Goal: Communication & Community: Ask a question

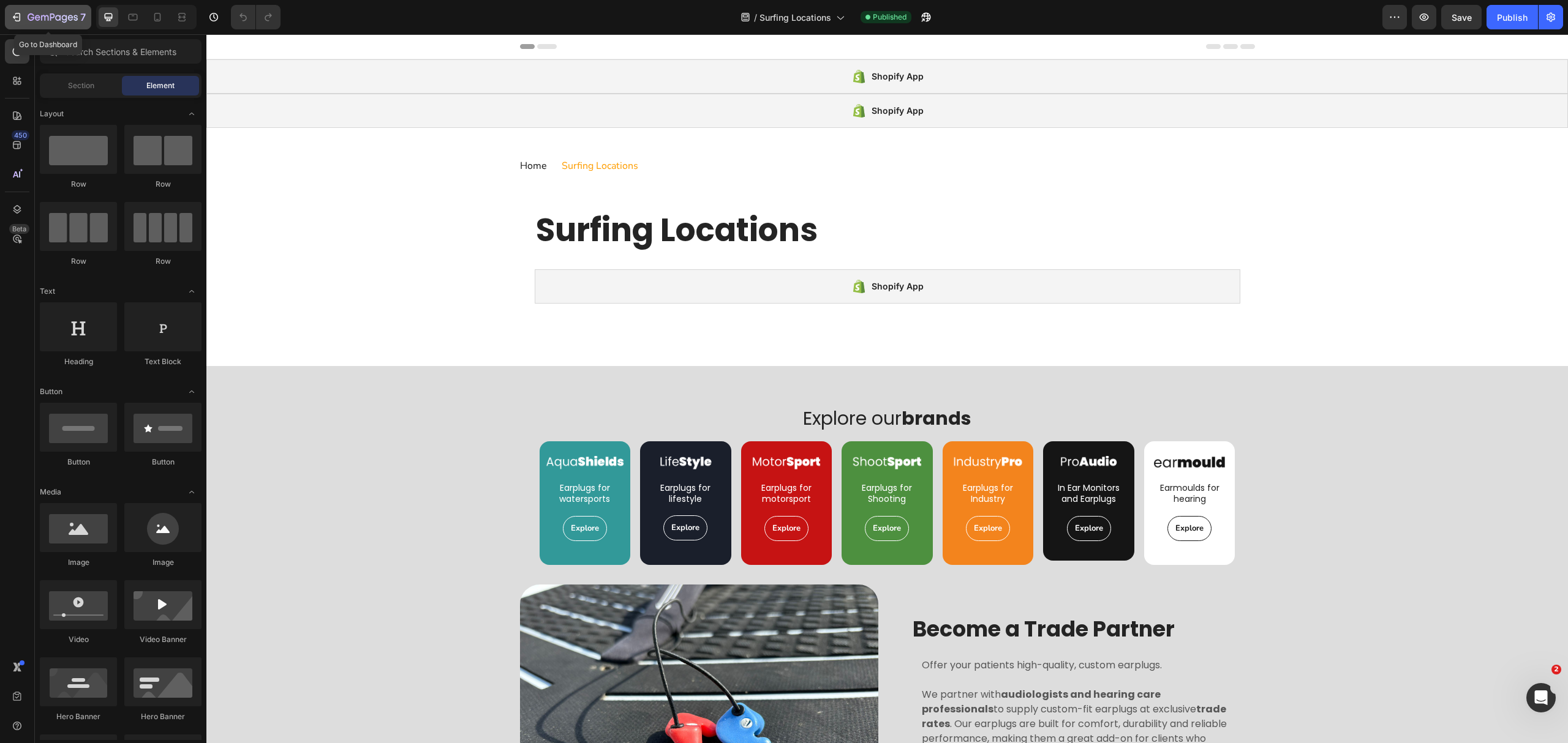
click at [27, 20] on div "7" at bounding box center [48, 17] width 75 height 15
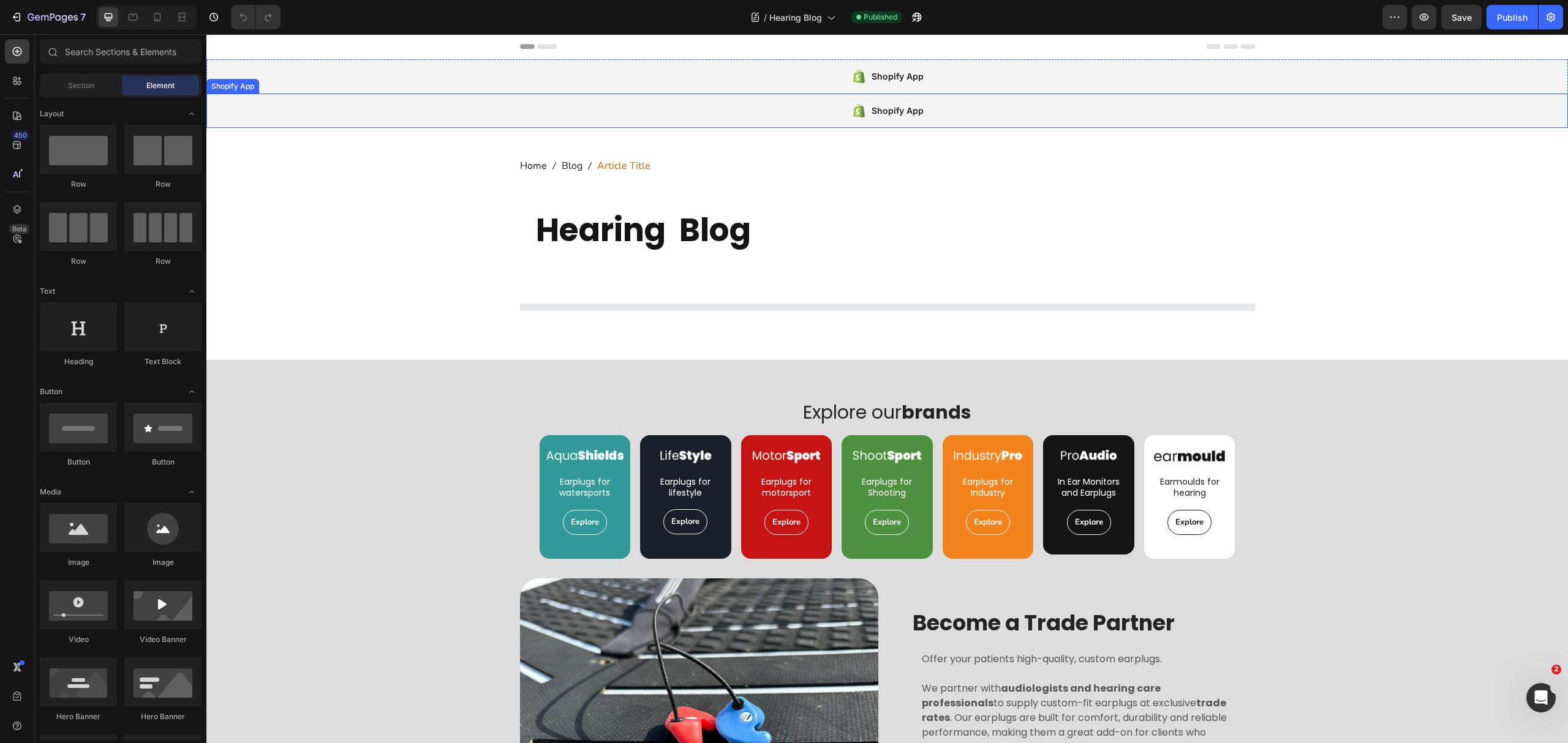
click at [682, 123] on div "Shopify App" at bounding box center [887, 111] width 1362 height 34
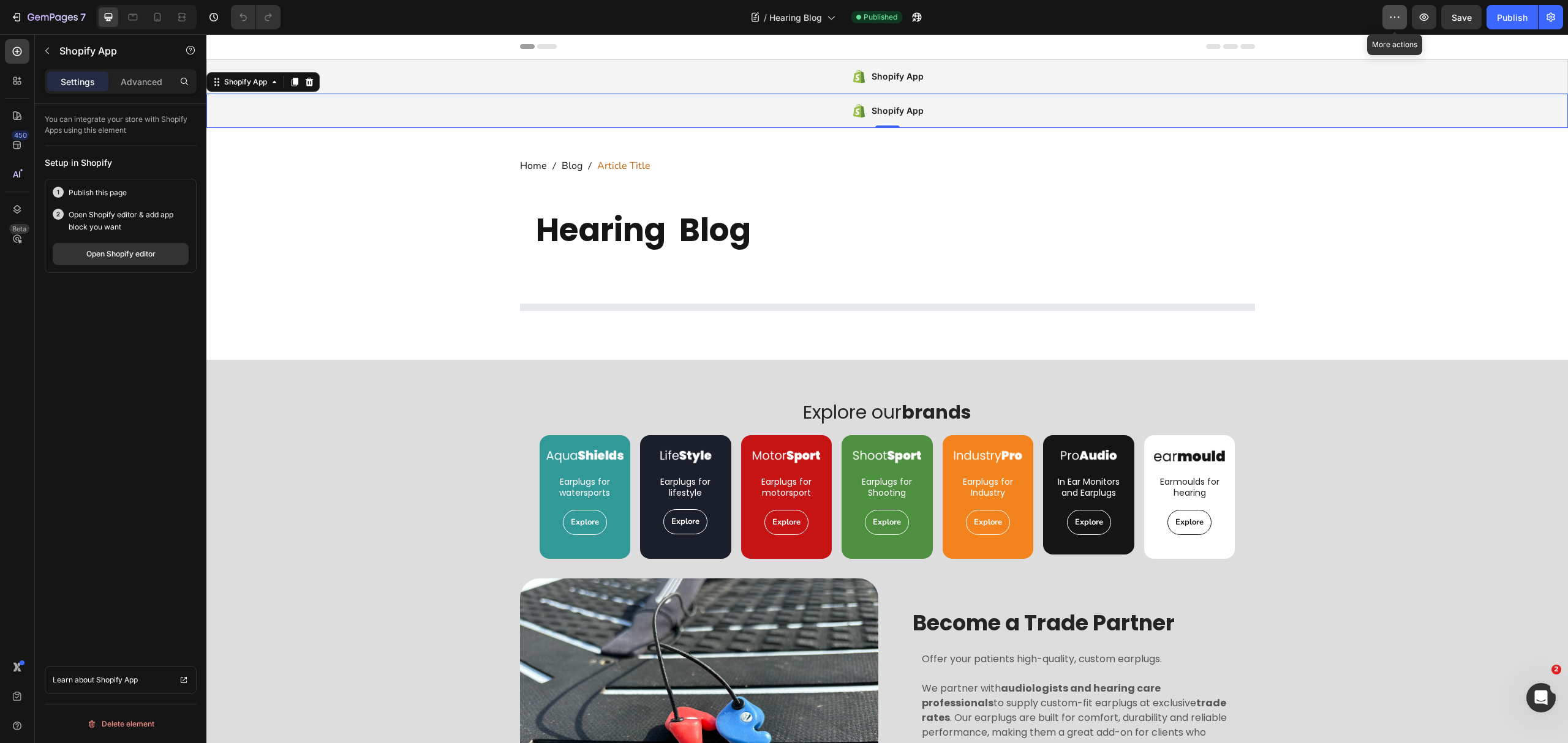
click at [1402, 16] on button "button" at bounding box center [1395, 17] width 25 height 25
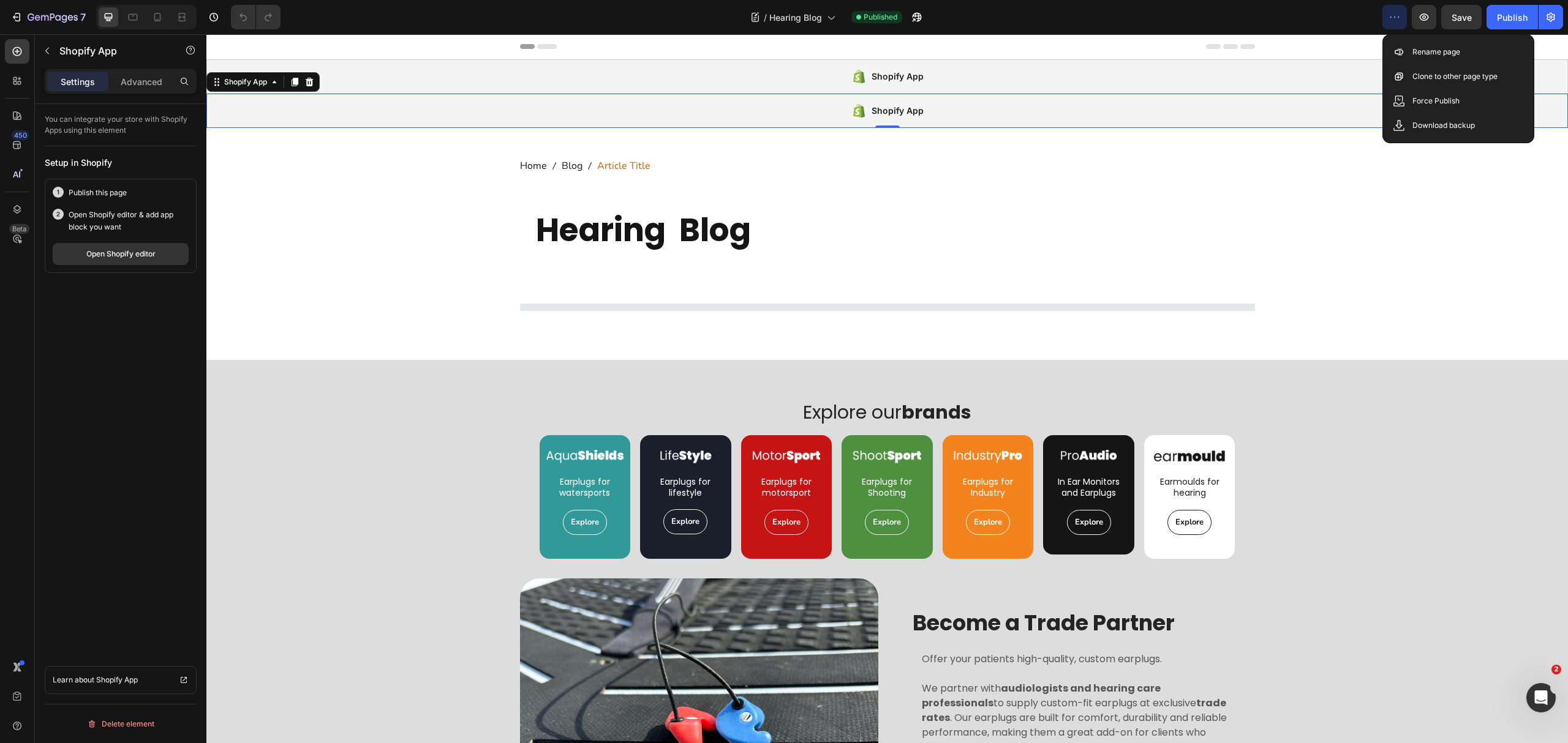
click at [1401, 16] on button "button" at bounding box center [1395, 17] width 25 height 25
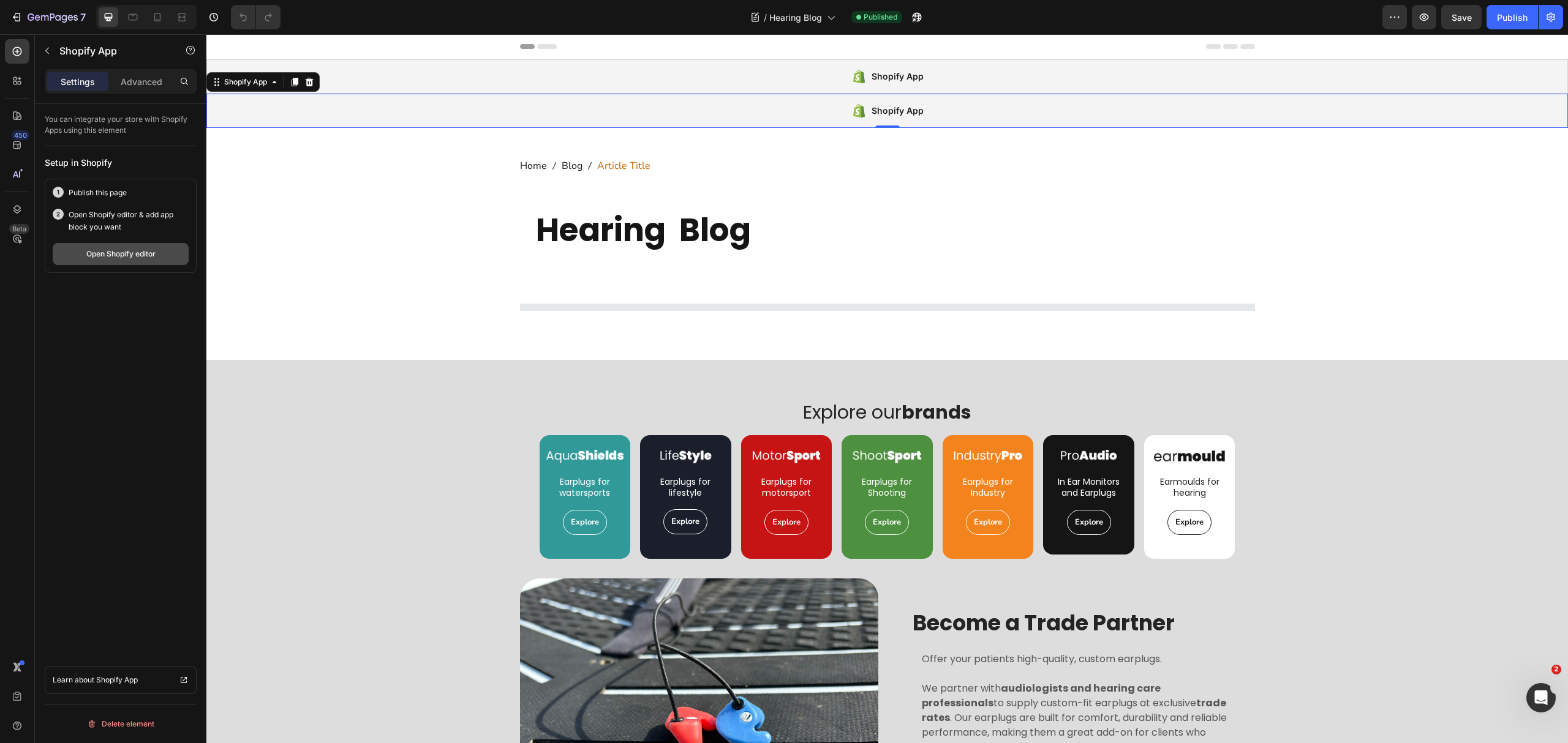
click at [123, 252] on div "Open Shopify editor" at bounding box center [121, 254] width 69 height 11
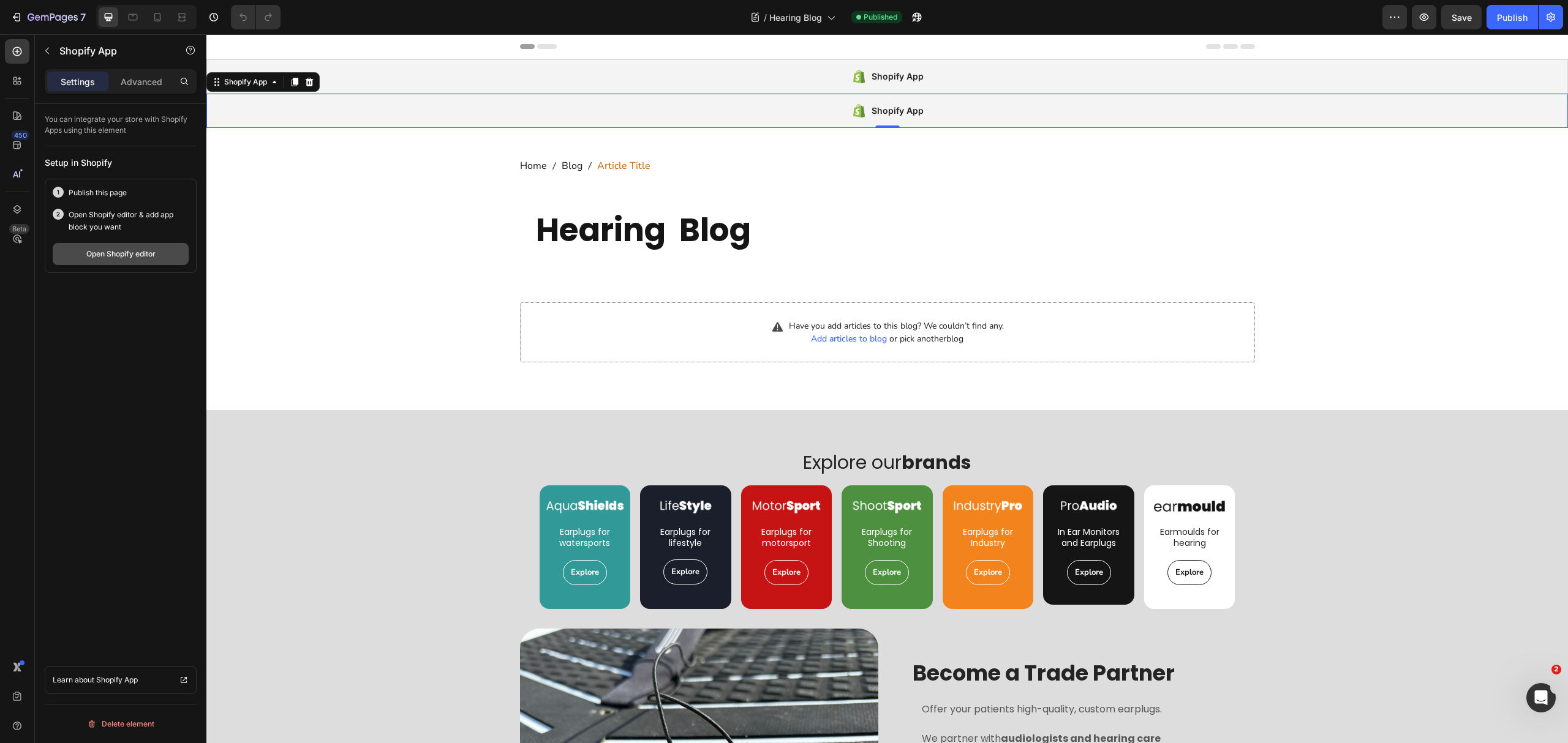
click at [121, 256] on div "Open Shopify editor" at bounding box center [121, 254] width 69 height 11
click at [1395, 25] on button "button" at bounding box center [1395, 17] width 25 height 25
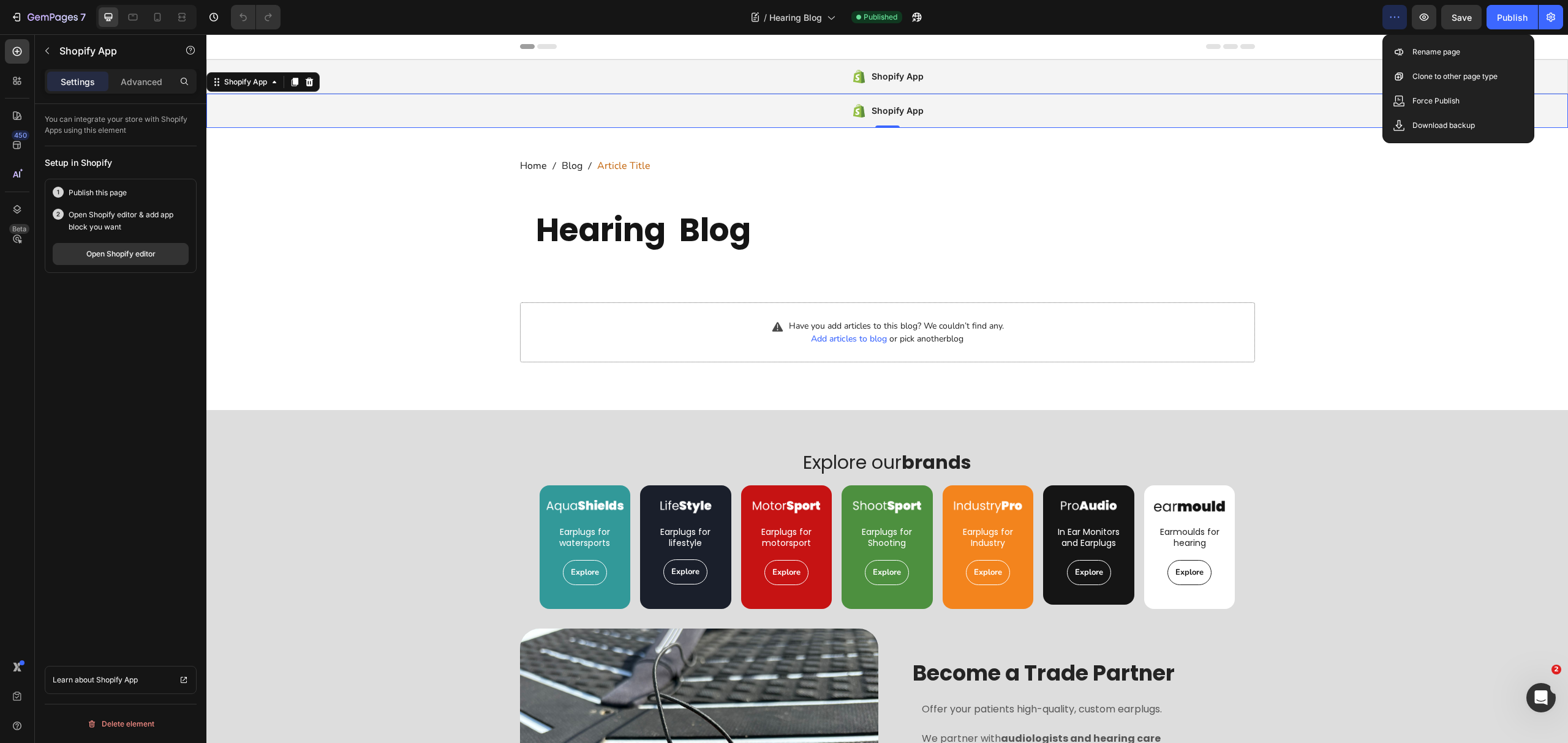
click at [1395, 25] on button "button" at bounding box center [1395, 17] width 25 height 25
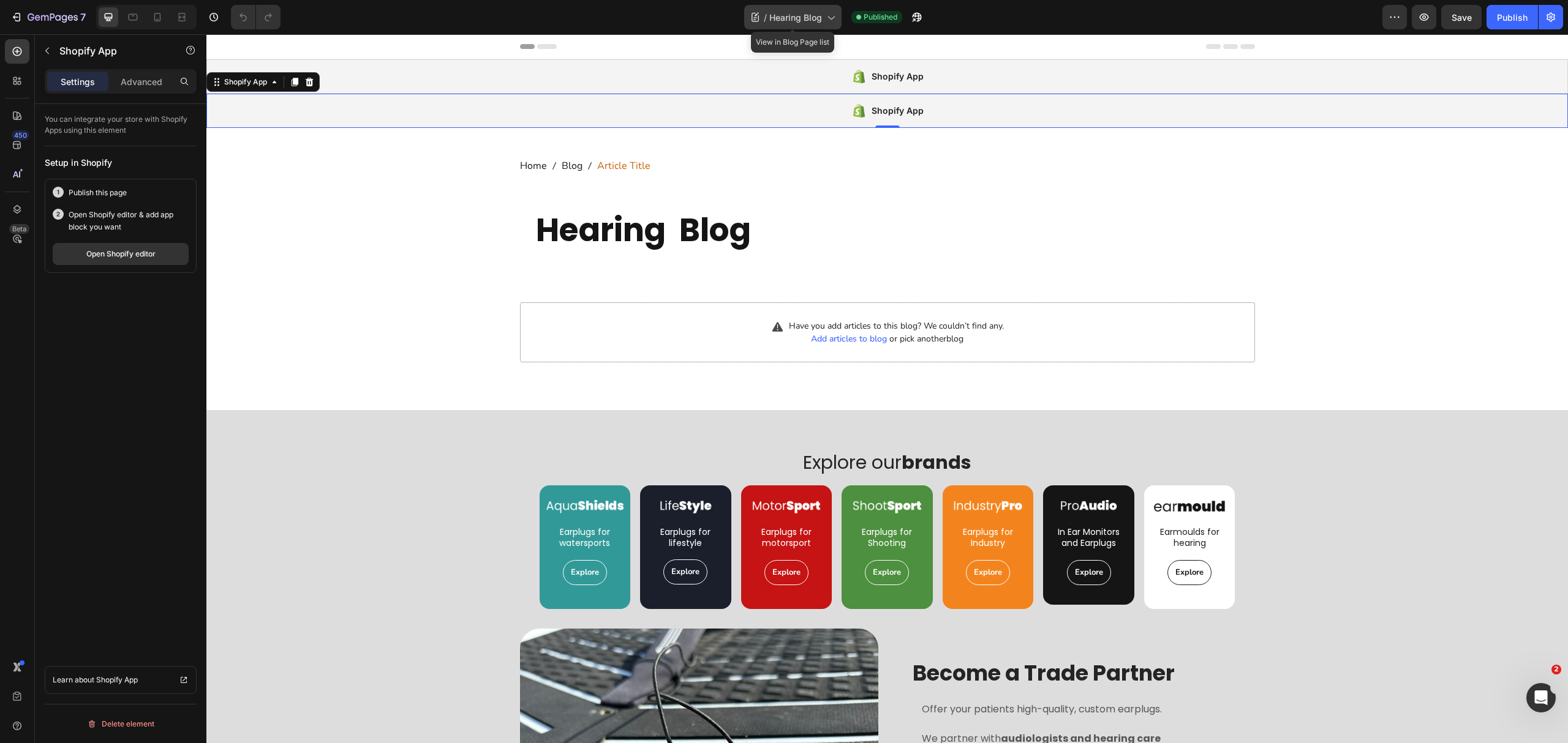
click at [800, 21] on span "Hearing Blog" at bounding box center [796, 17] width 53 height 13
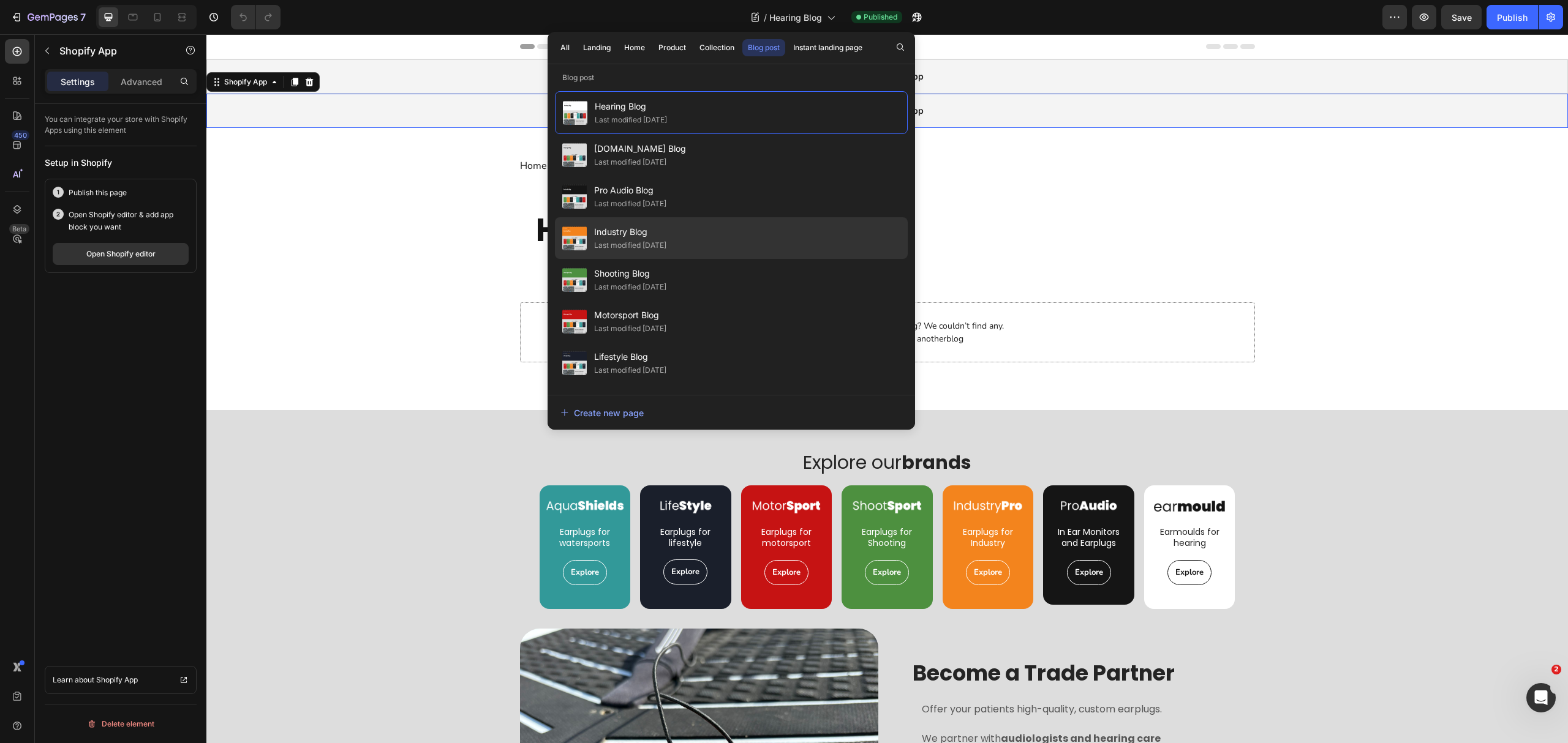
click at [667, 244] on div "Last modified [DATE]" at bounding box center [630, 245] width 72 height 12
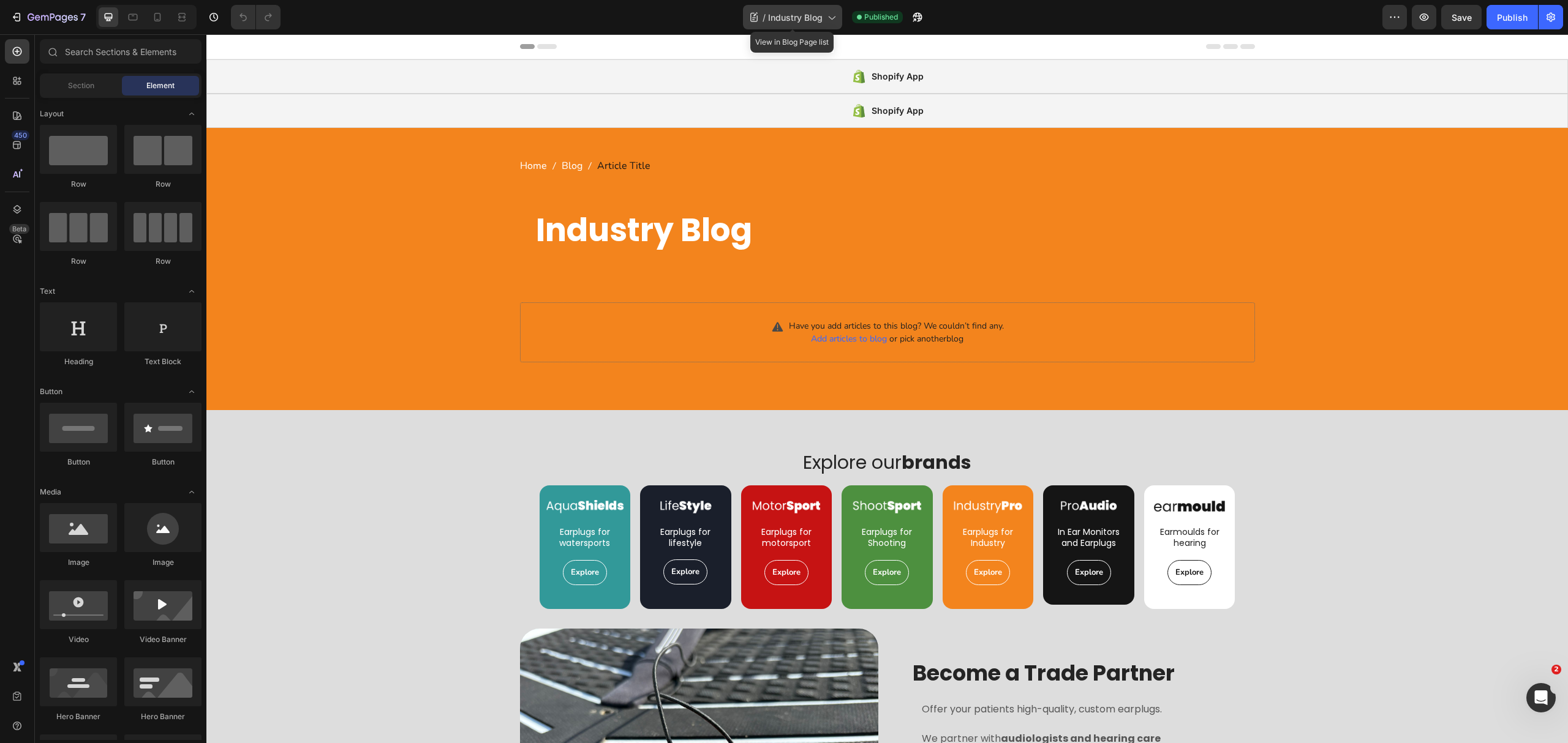
click at [775, 11] on span "Industry Blog" at bounding box center [795, 17] width 54 height 13
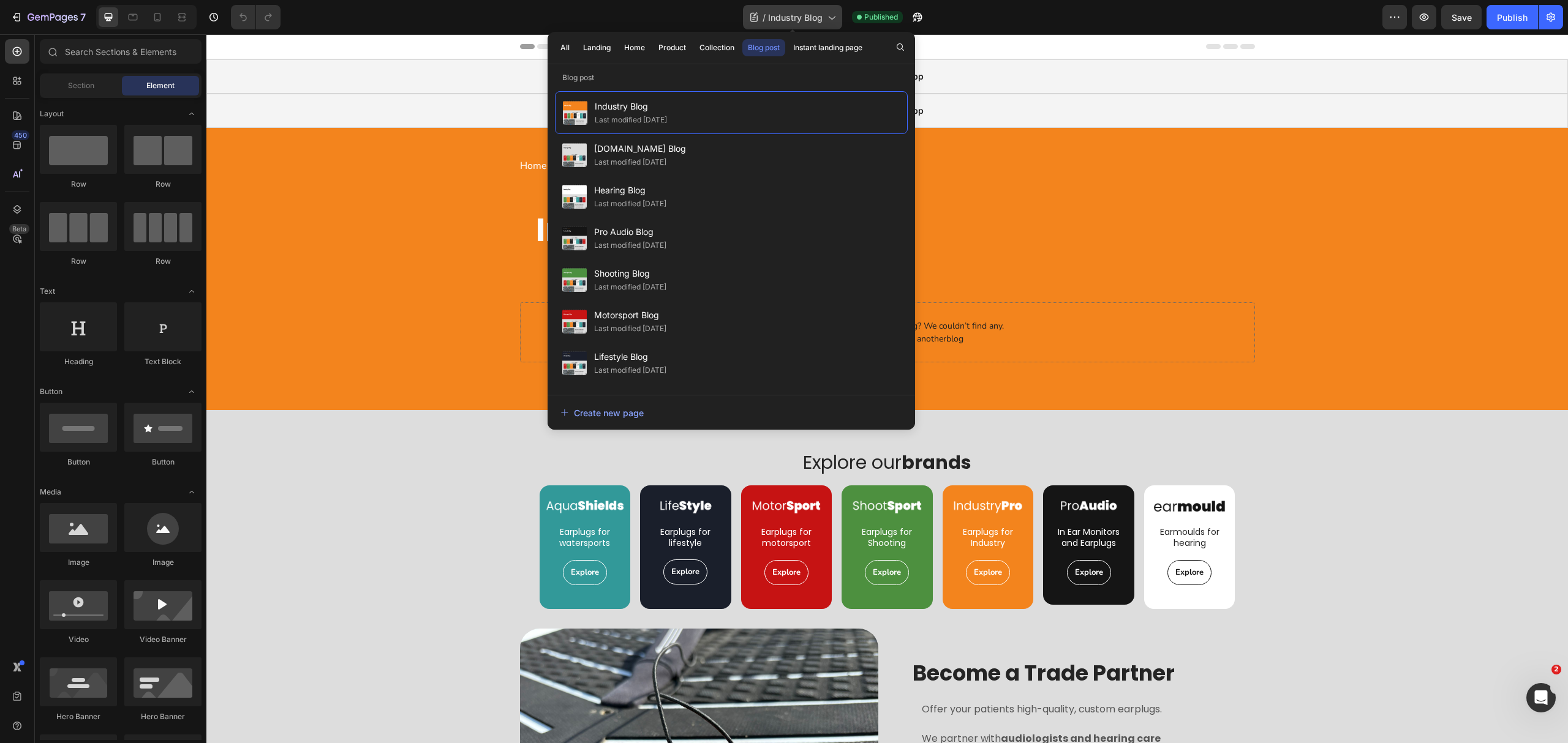
click at [775, 11] on span "Industry Blog" at bounding box center [795, 17] width 54 height 13
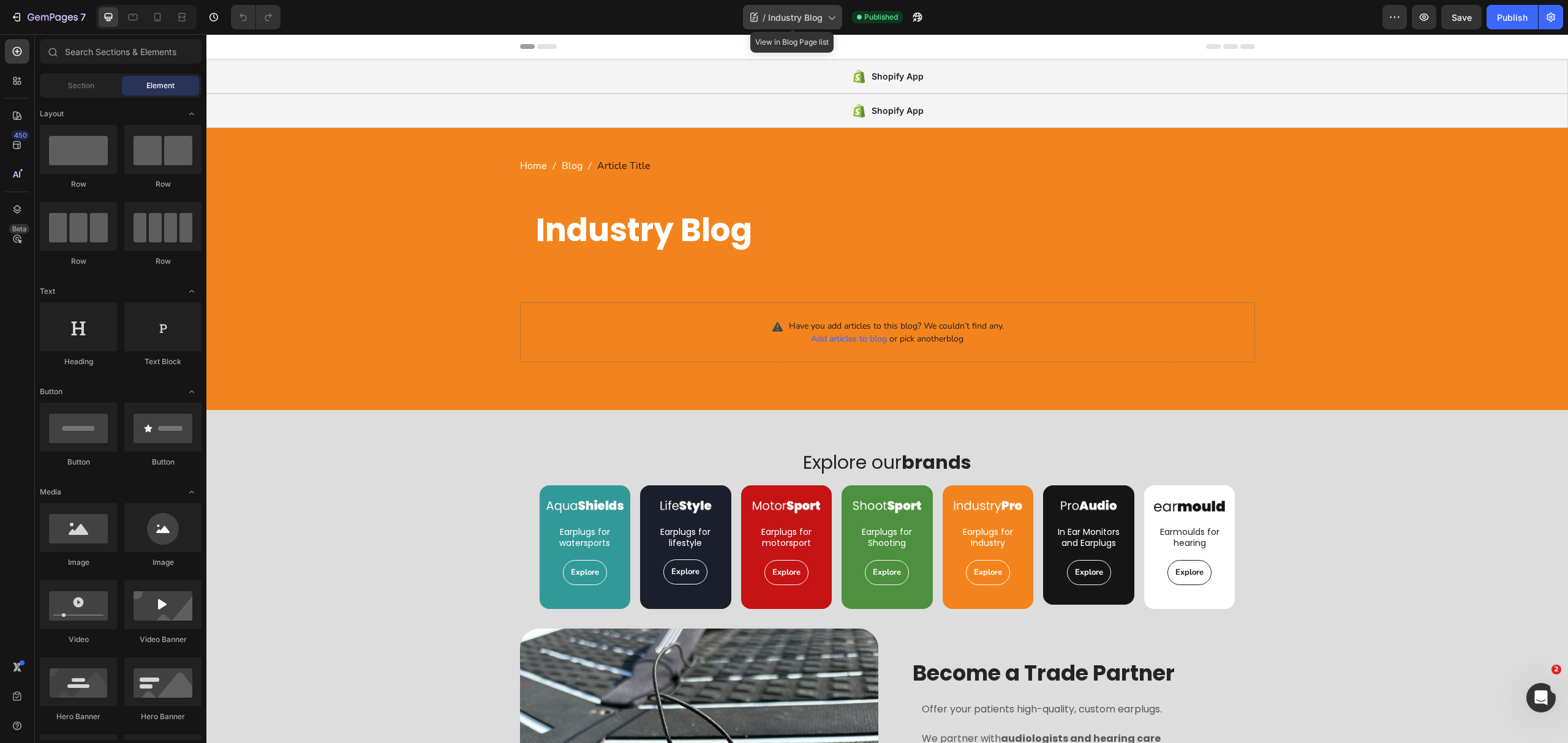
click at [777, 13] on span "Industry Blog" at bounding box center [795, 17] width 54 height 13
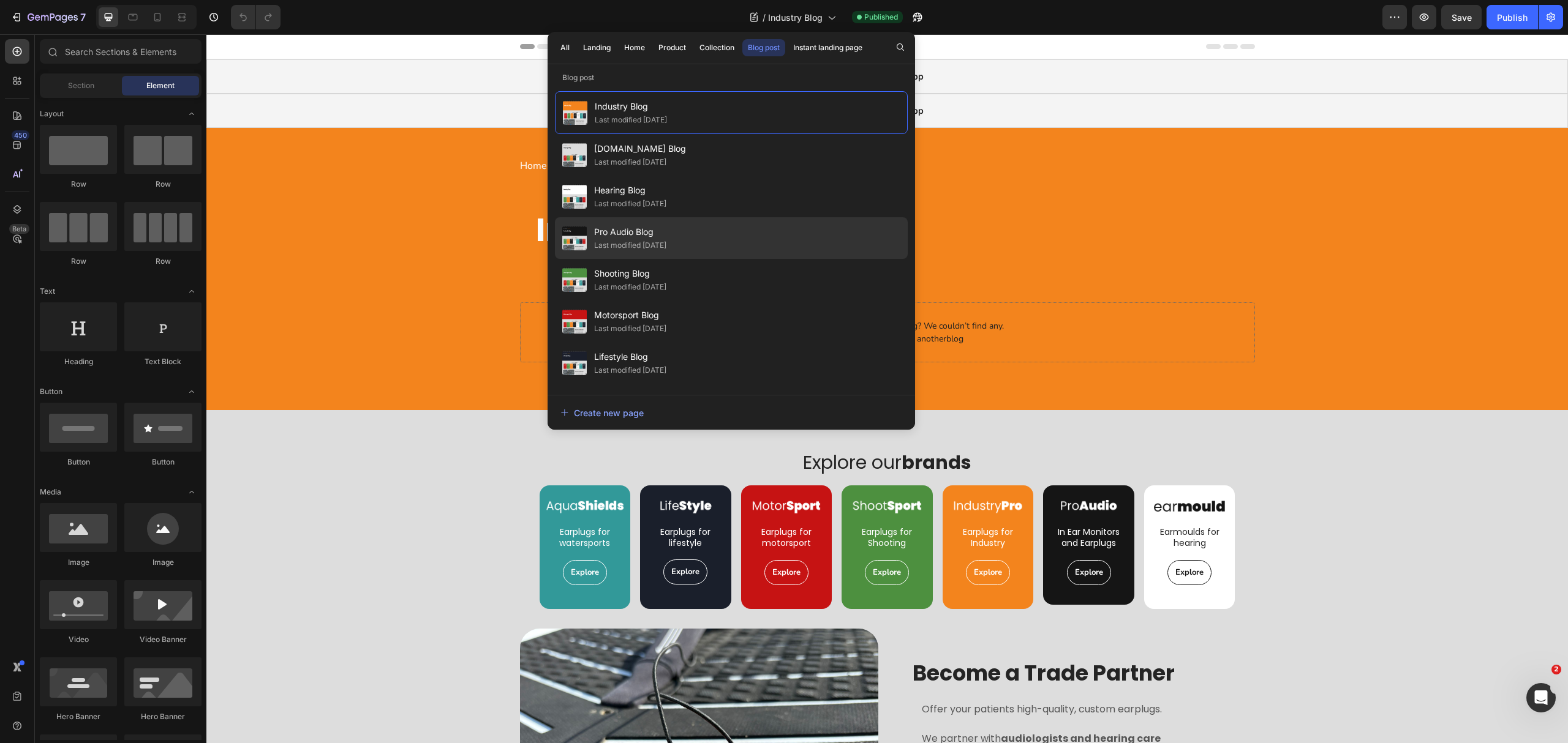
click at [667, 245] on div "Last modified [DATE]" at bounding box center [630, 245] width 72 height 12
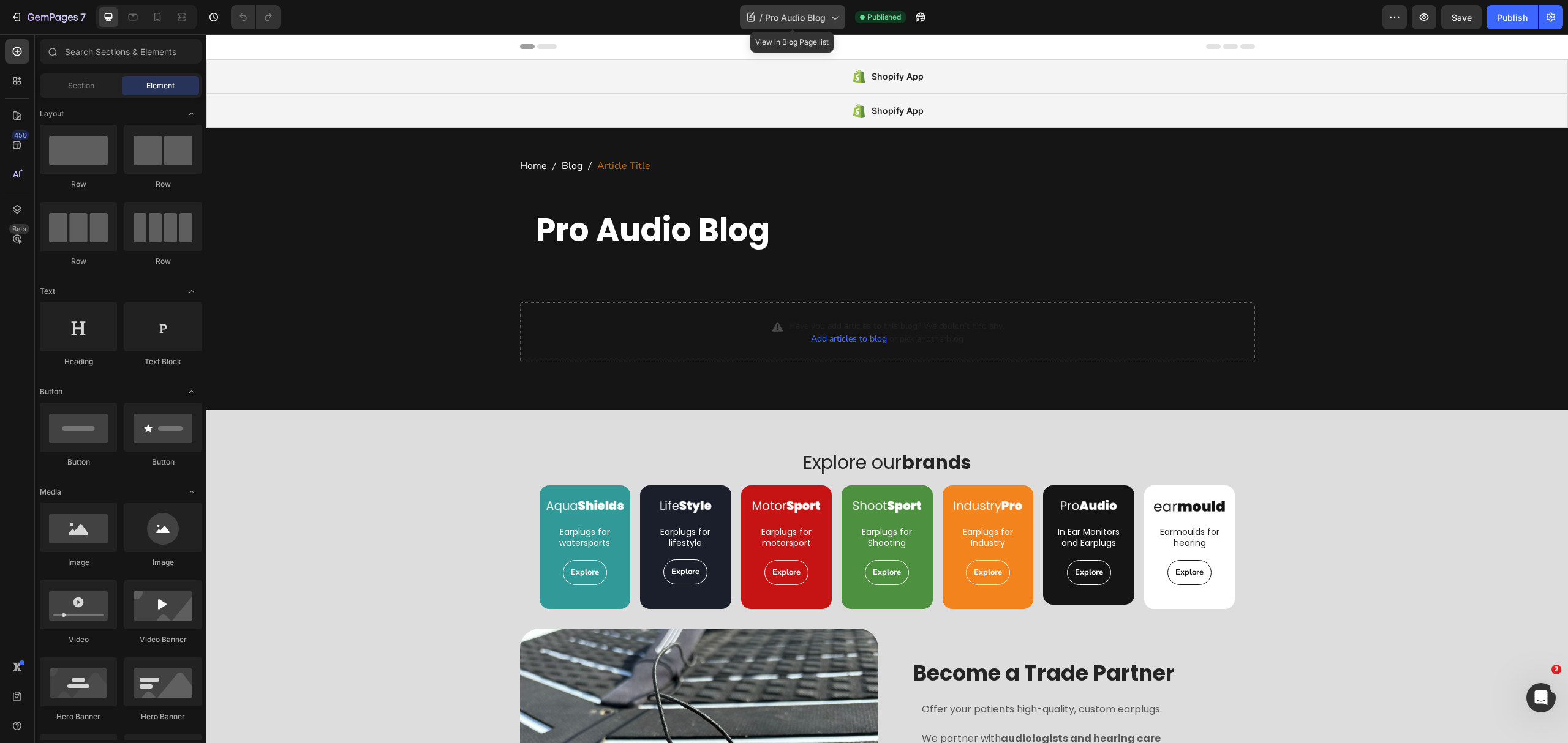
click at [785, 17] on span "Pro Audio Blog" at bounding box center [795, 17] width 60 height 13
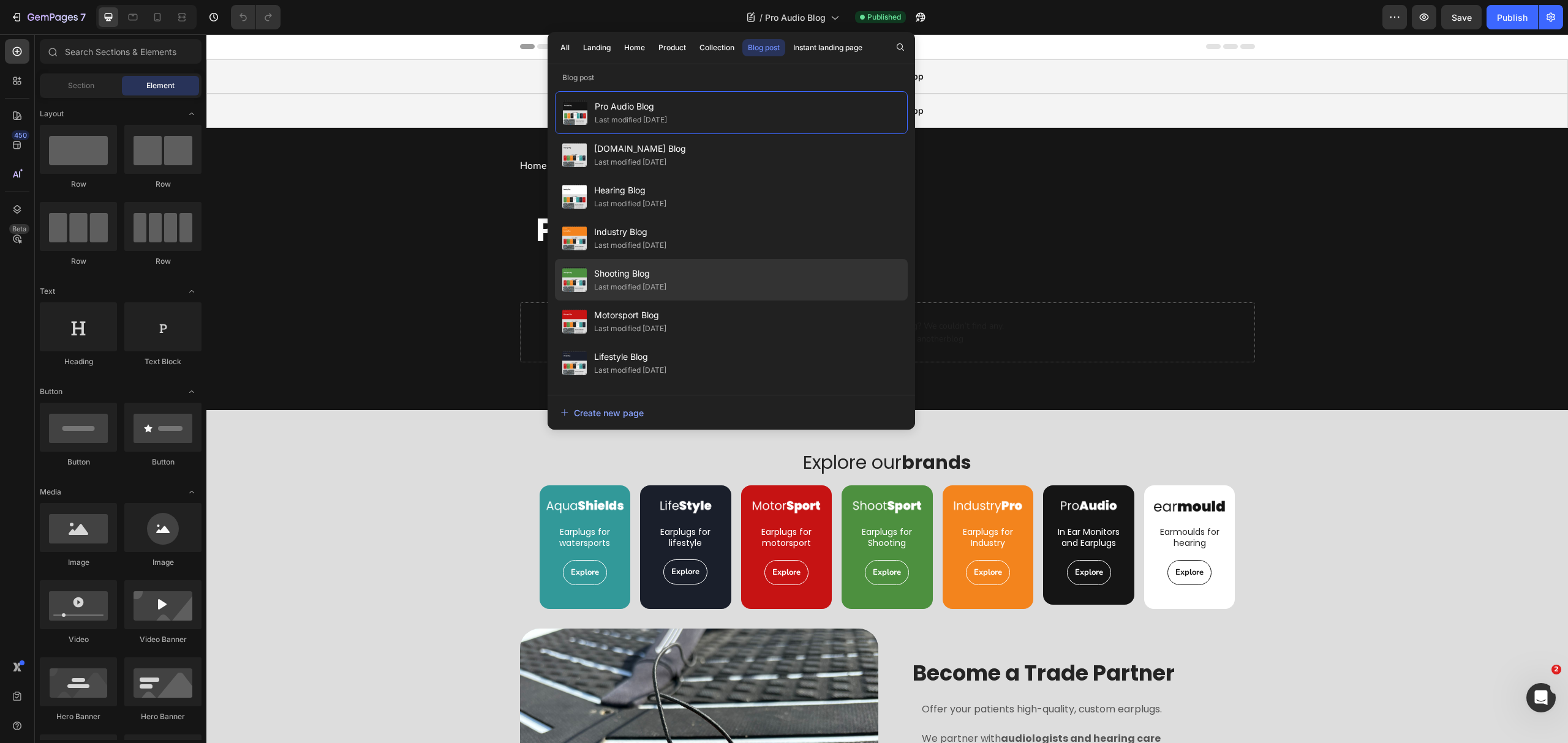
click at [721, 300] on div "Shooting Blog Last modified 8 days ago" at bounding box center [732, 321] width 353 height 42
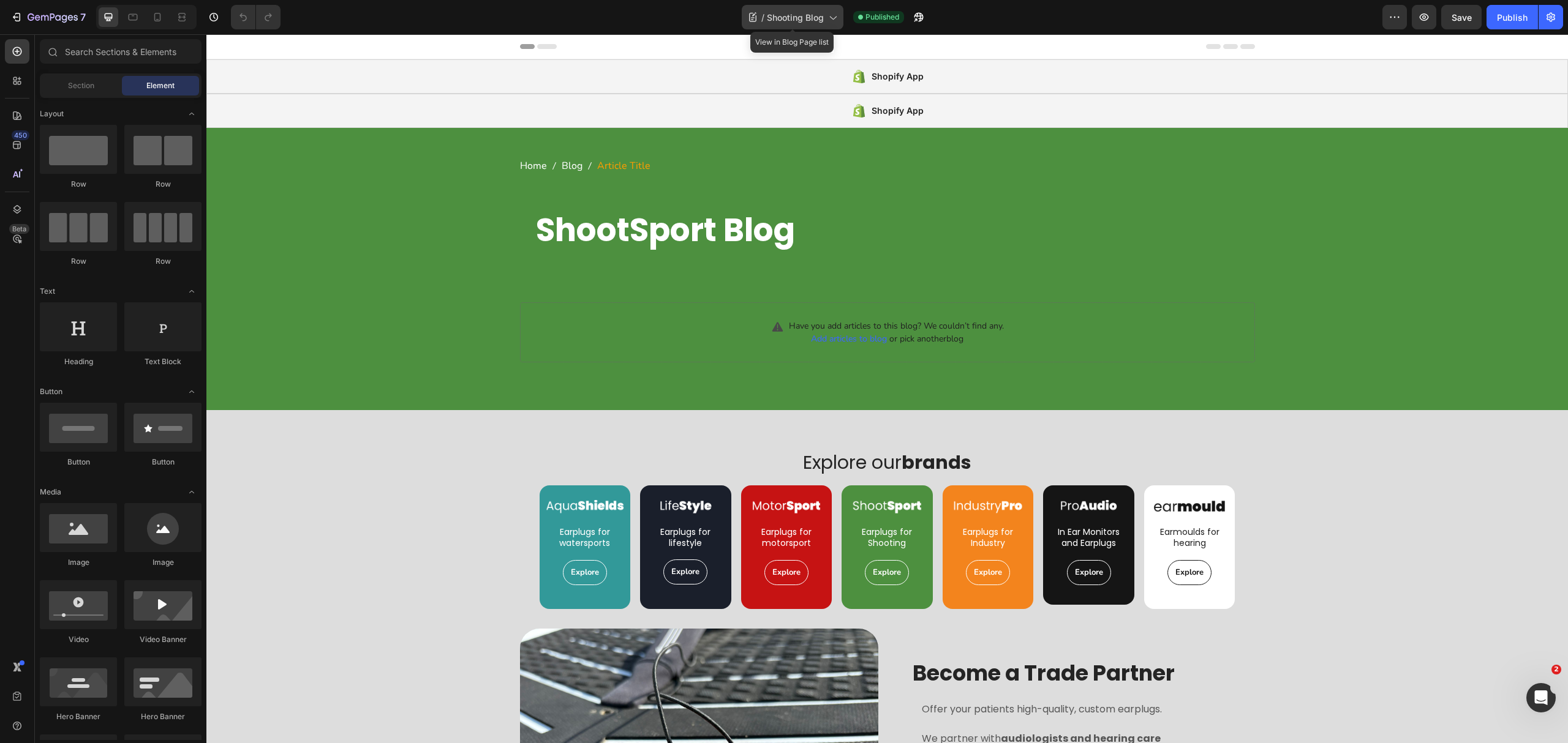
click at [795, 22] on span "Shooting Blog" at bounding box center [795, 17] width 57 height 13
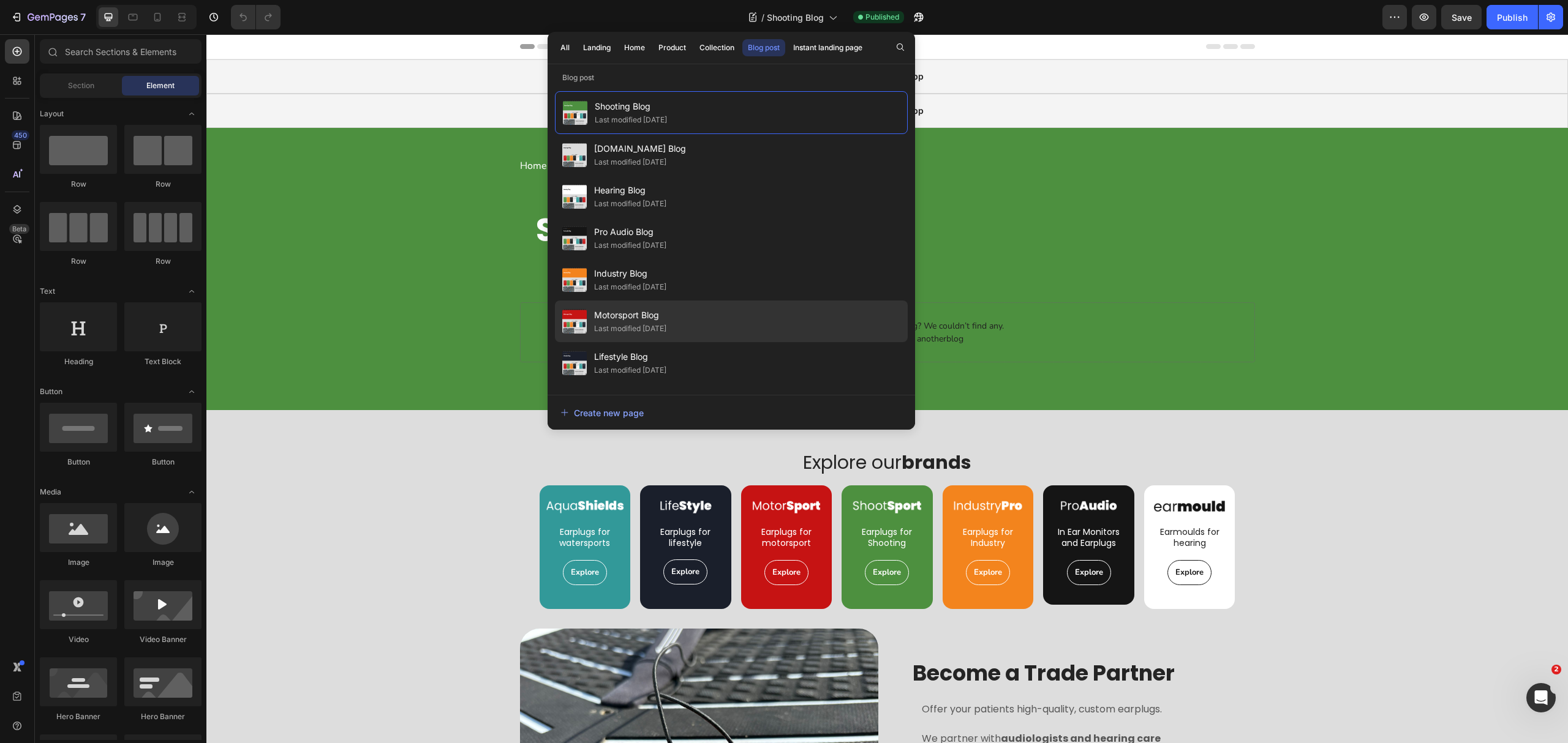
click at [667, 314] on span "Motorsport Blog" at bounding box center [630, 315] width 72 height 15
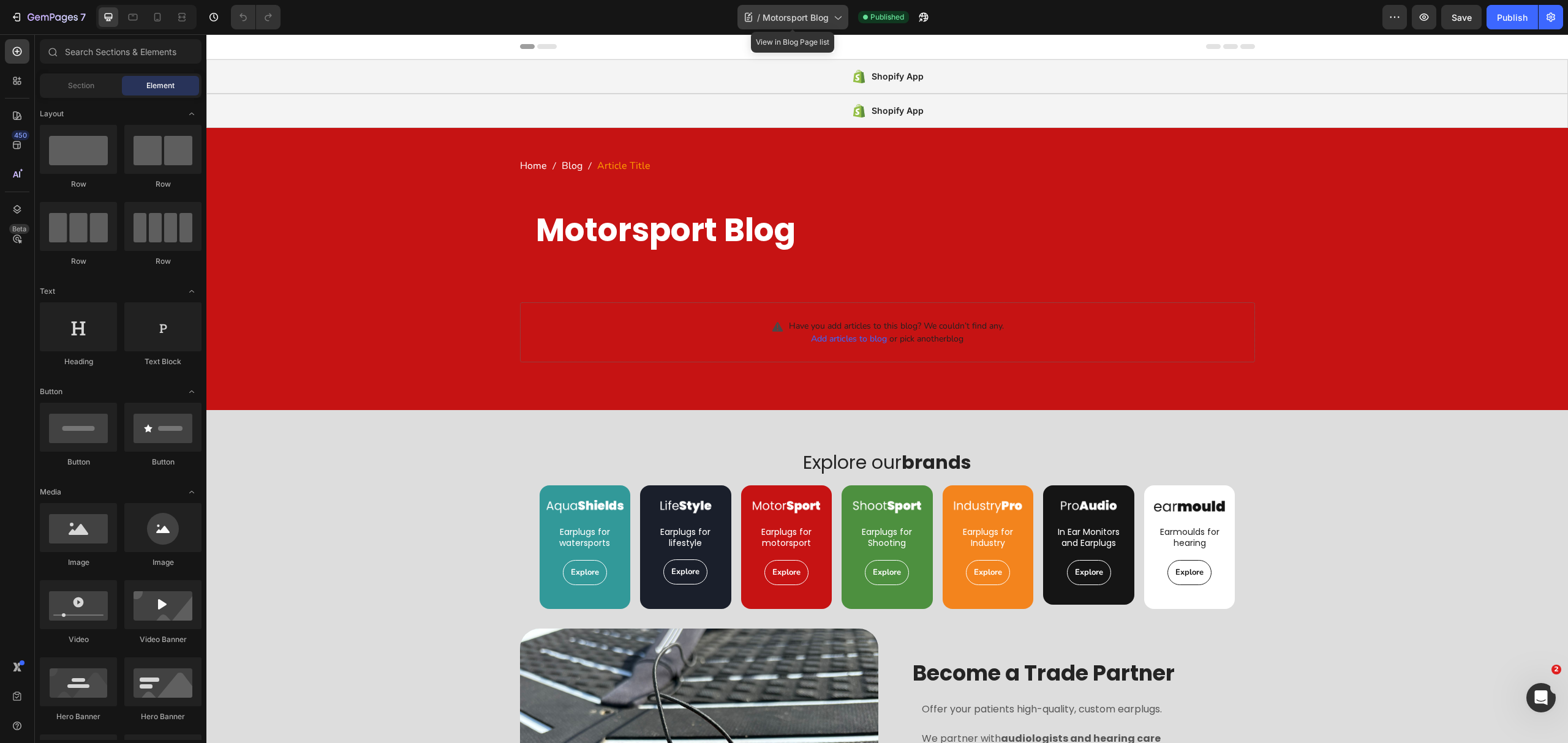
click at [792, 16] on span "Motorsport Blog" at bounding box center [796, 17] width 66 height 13
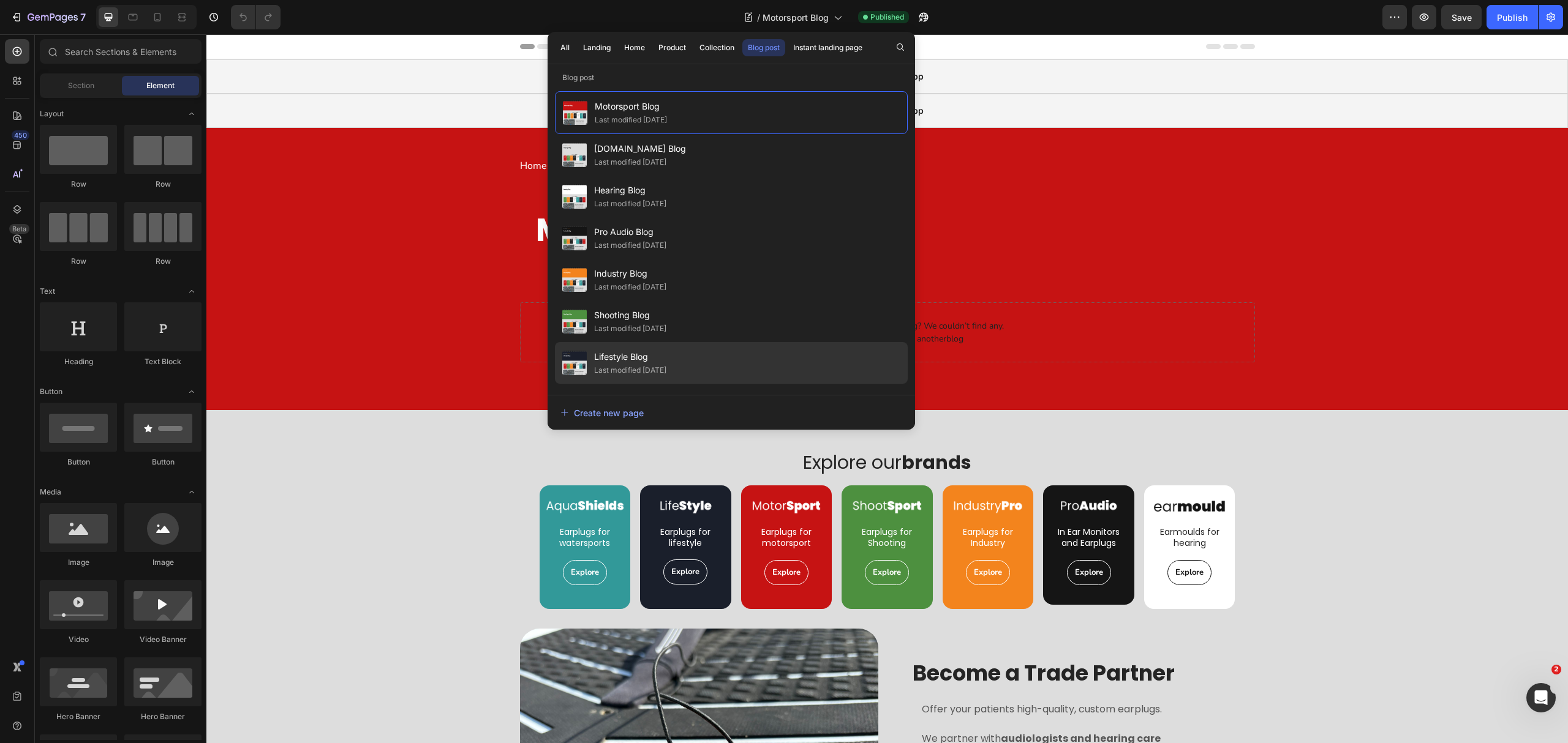
scroll to position [81, 0]
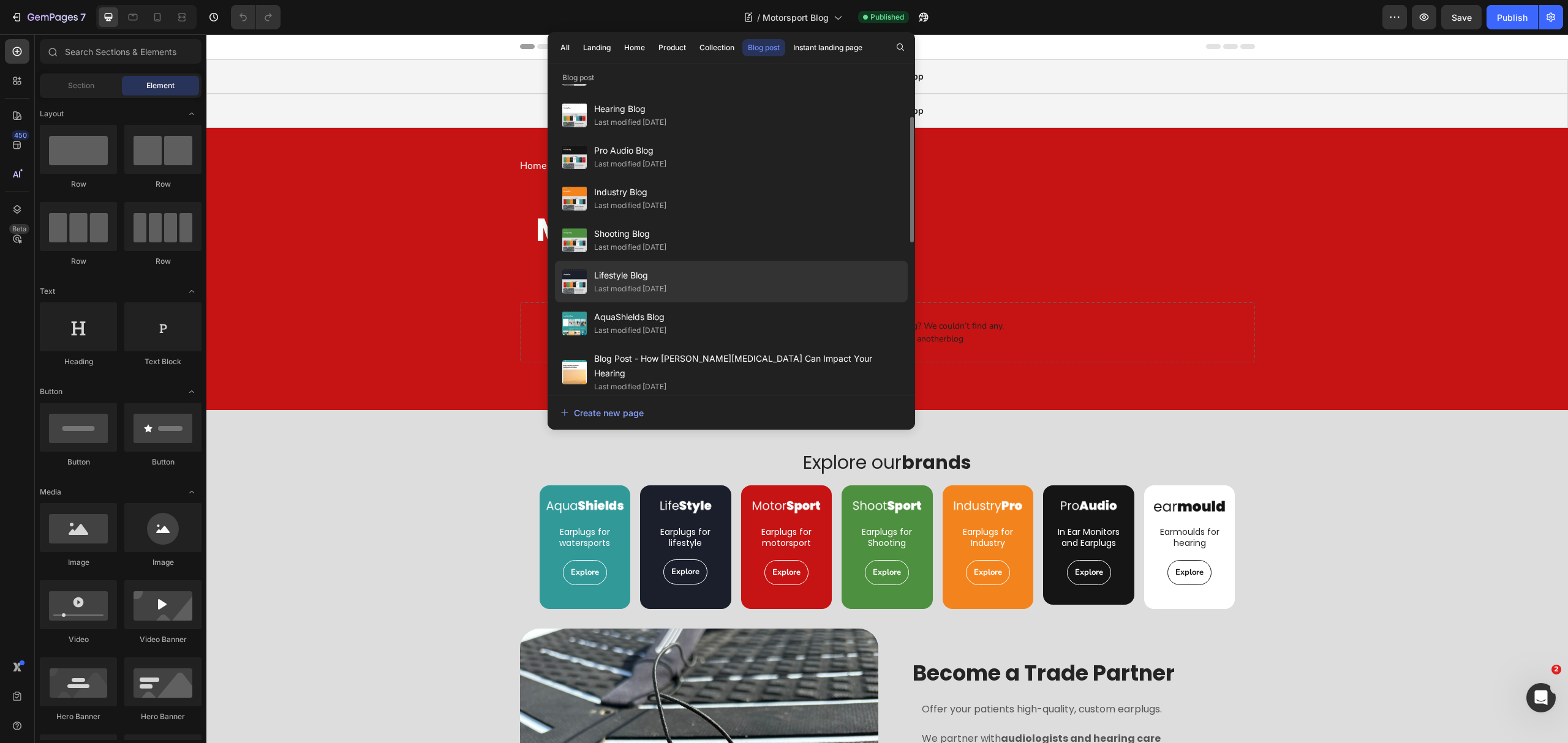
drag, startPoint x: 655, startPoint y: 274, endPoint x: 654, endPoint y: 280, distance: 6.1
click at [654, 279] on span "Lifestyle Blog" at bounding box center [630, 276] width 72 height 15
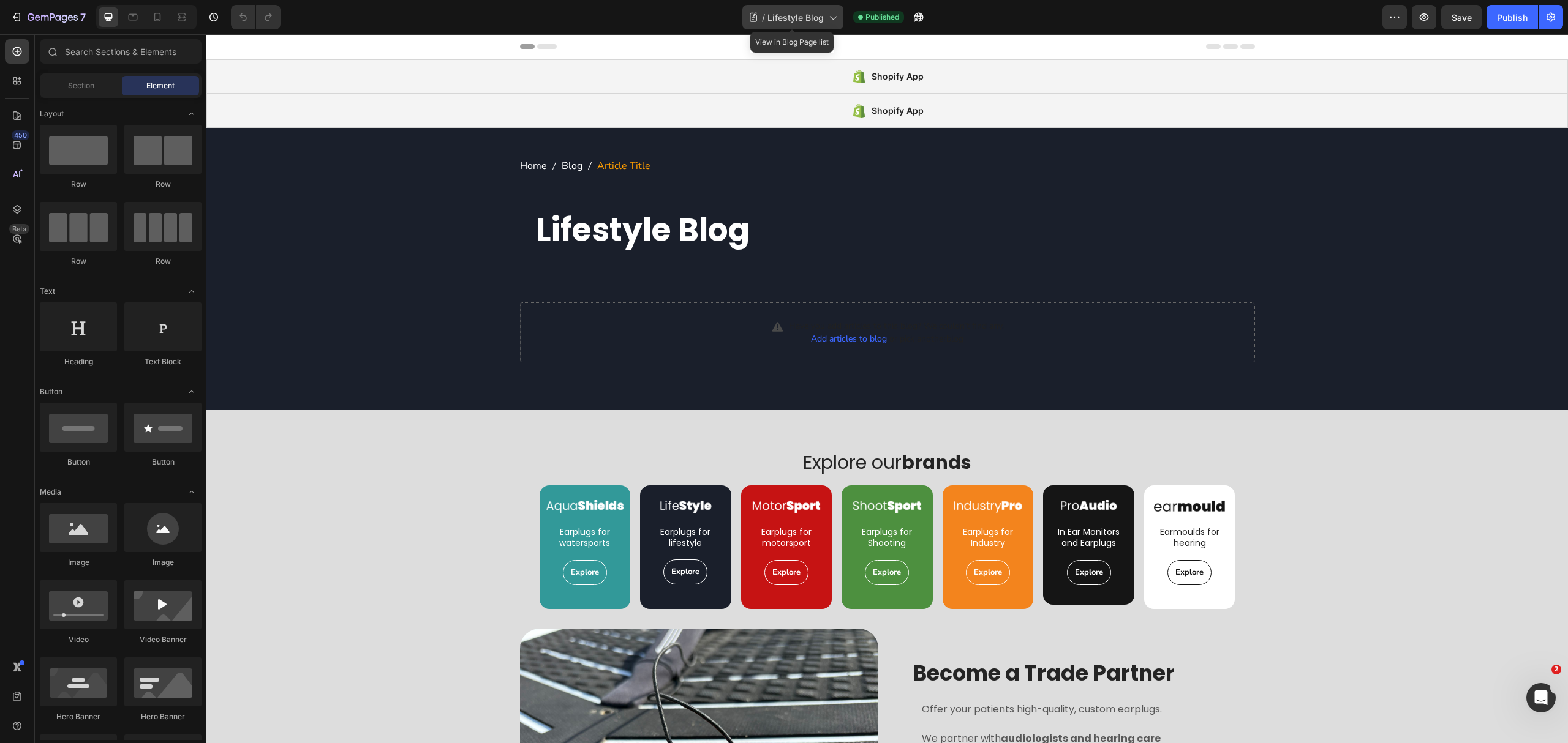
click at [780, 28] on div "/ Lifestyle Blog" at bounding box center [793, 17] width 101 height 25
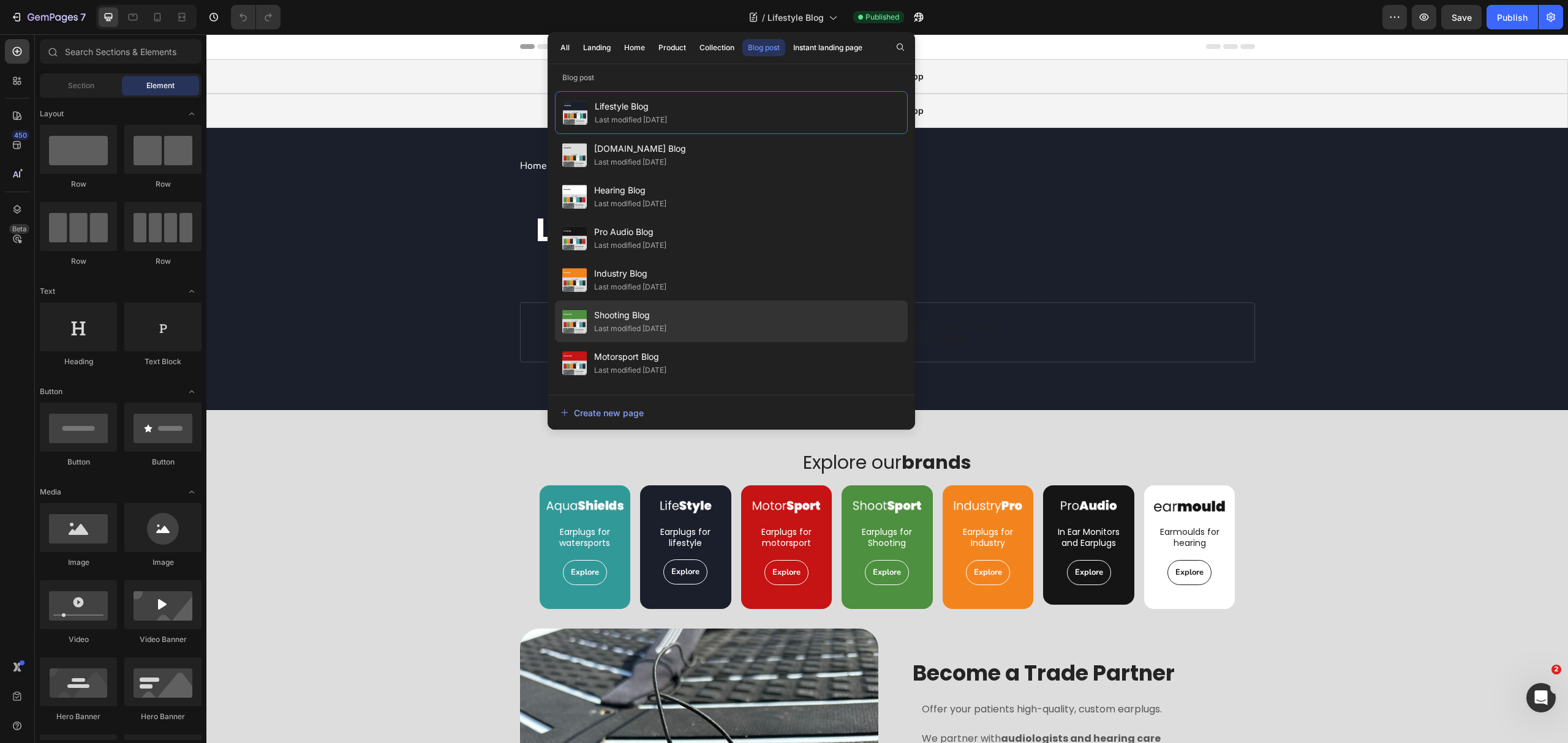
scroll to position [245, 0]
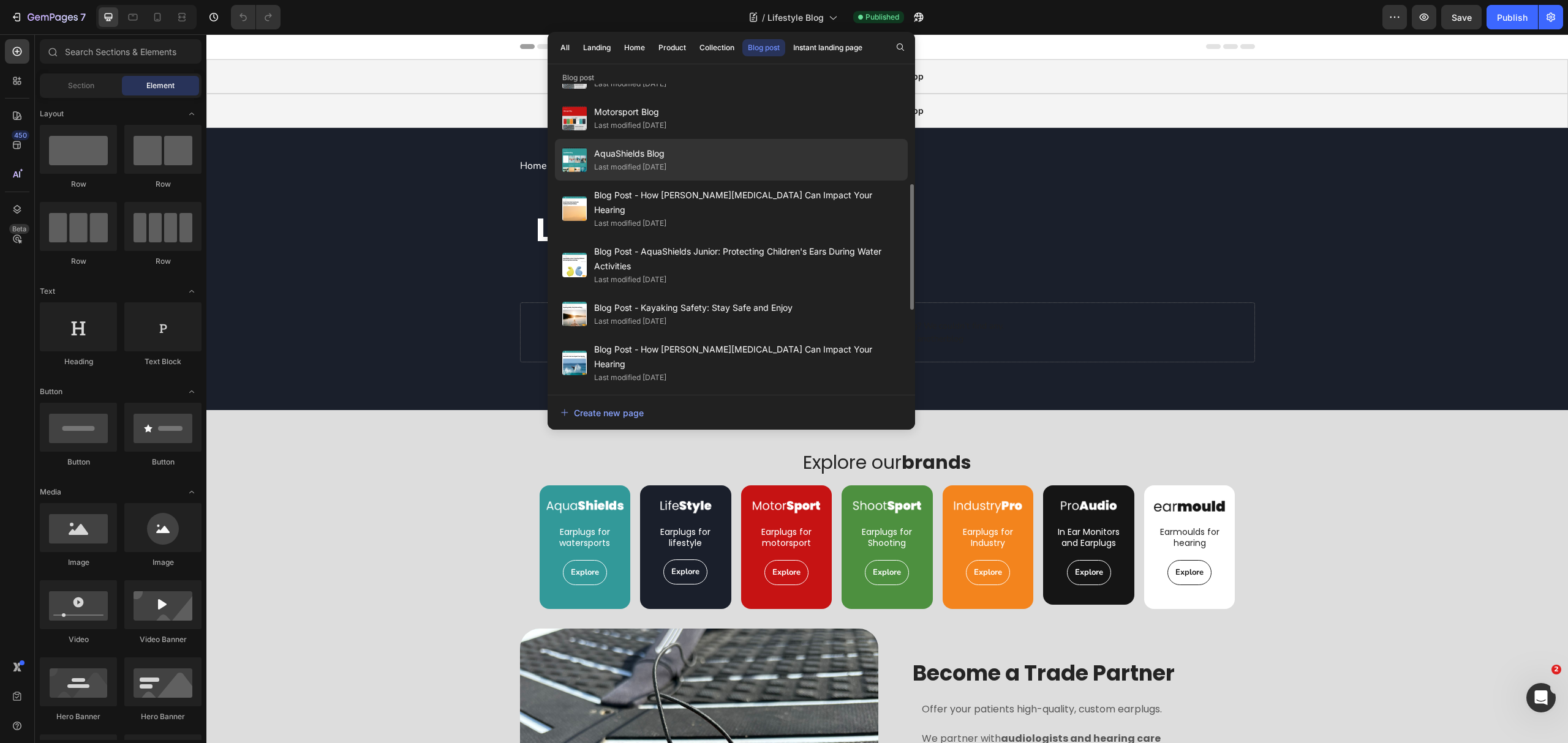
click at [701, 181] on div "AquaShields Blog Last modified [DATE]" at bounding box center [732, 209] width 353 height 57
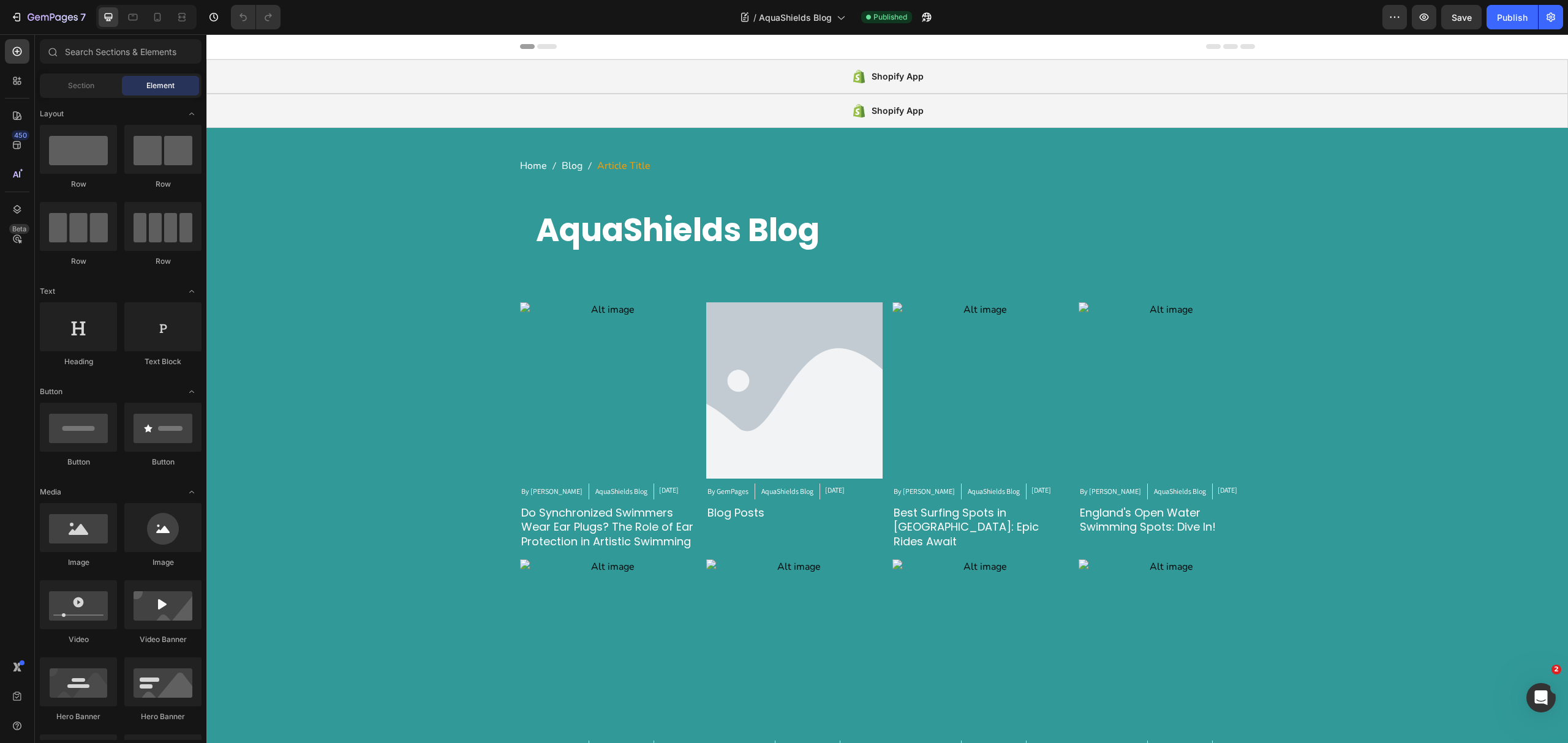
click at [809, 1] on div "7 Version history / AquaShields Blog Published Preview Save Publish" at bounding box center [784, 17] width 1568 height 35
click at [806, 5] on div "/ AquaShields Blog" at bounding box center [793, 17] width 118 height 25
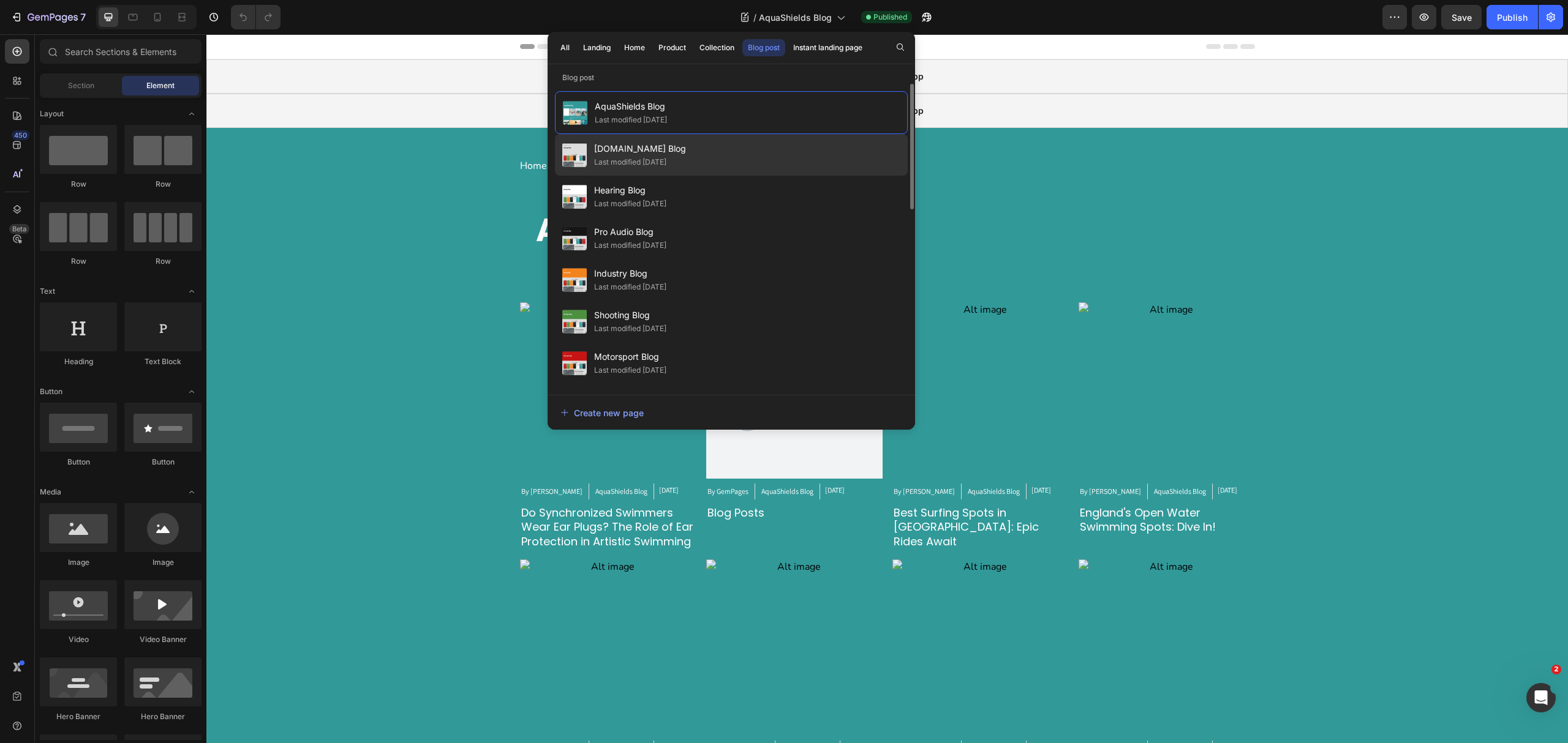
click at [719, 176] on div "earplu.gs Blog Last modified 8 days ago" at bounding box center [732, 196] width 353 height 42
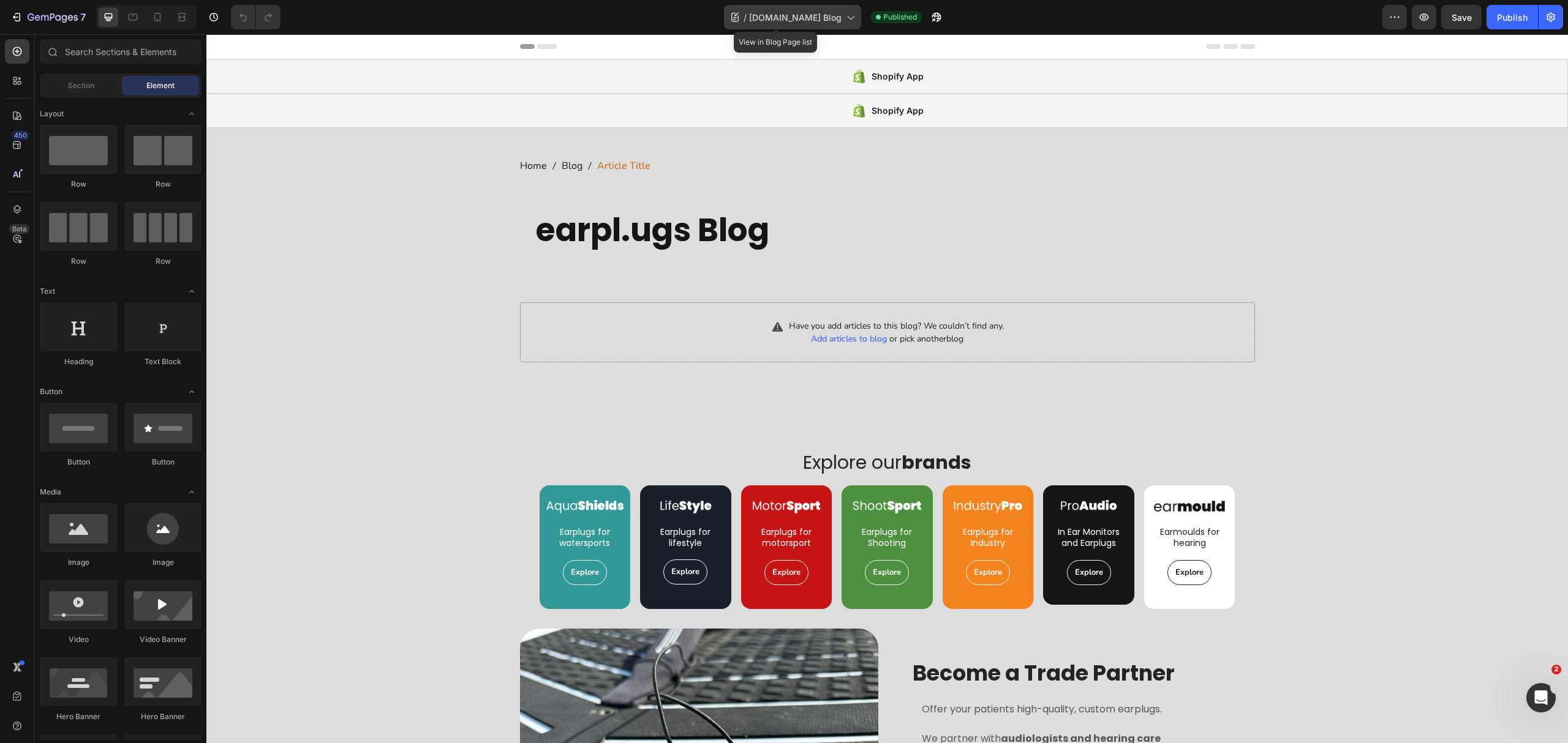
click at [805, 13] on span "[DOMAIN_NAME] Blog" at bounding box center [796, 17] width 92 height 13
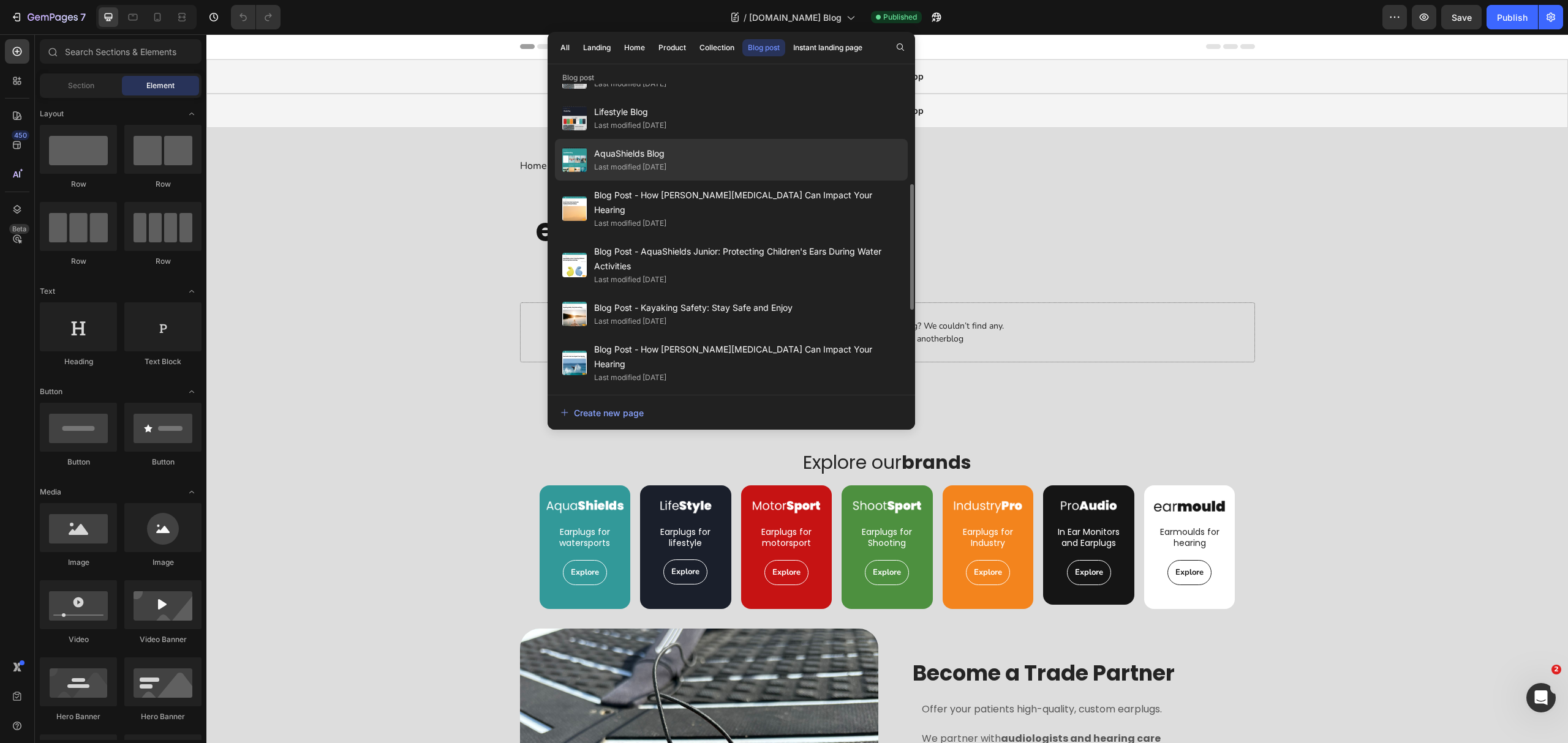
scroll to position [163, 0]
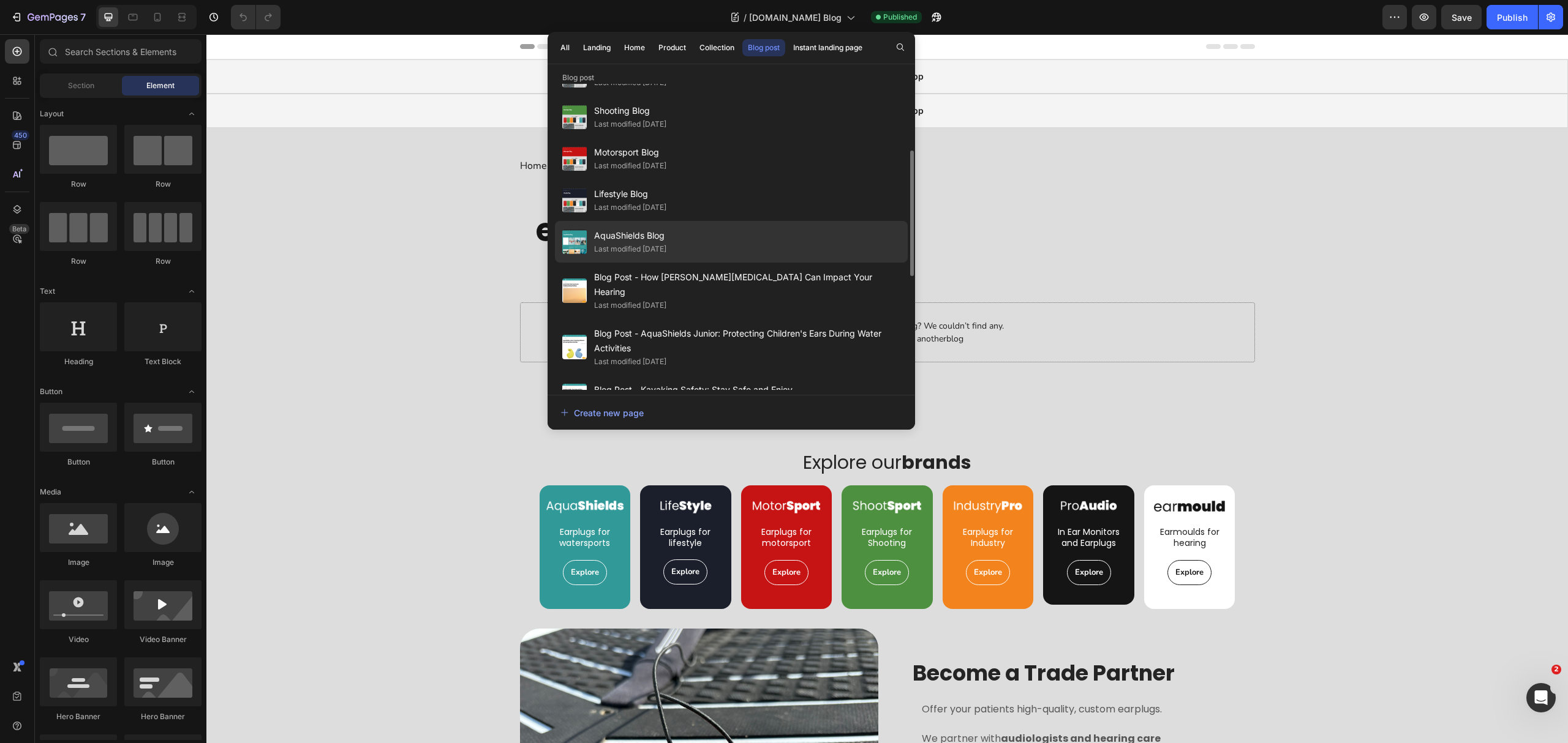
click at [669, 263] on div "AquaShields Blog Last modified 8 days ago" at bounding box center [732, 291] width 353 height 57
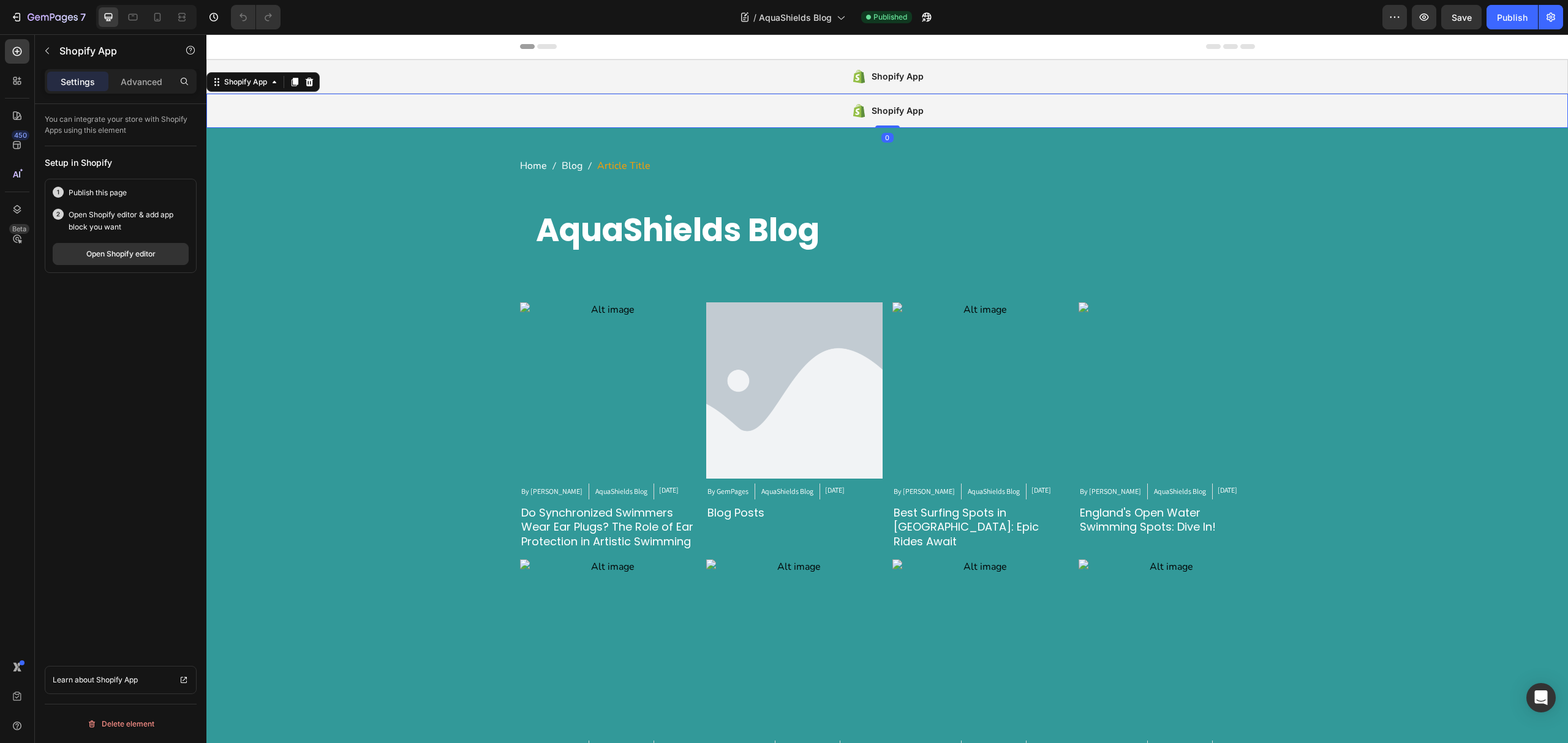
click at [715, 106] on div "Shopify App" at bounding box center [887, 111] width 1362 height 34
click at [128, 257] on div "Open Shopify editor" at bounding box center [121, 254] width 69 height 11
click at [790, 17] on span "AquaShields Blog" at bounding box center [796, 17] width 73 height 13
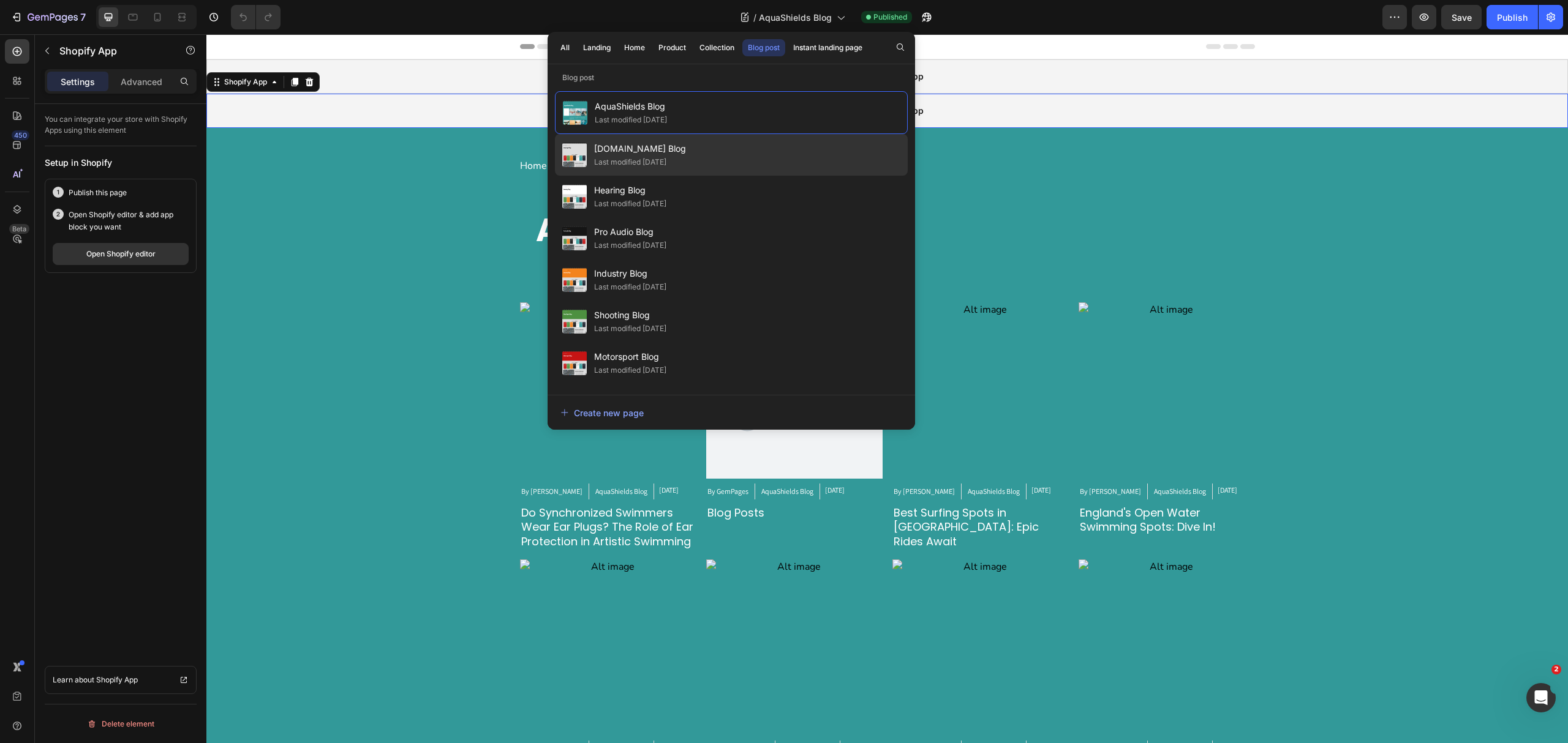
click at [653, 161] on div "Last modified [DATE]" at bounding box center [630, 162] width 72 height 12
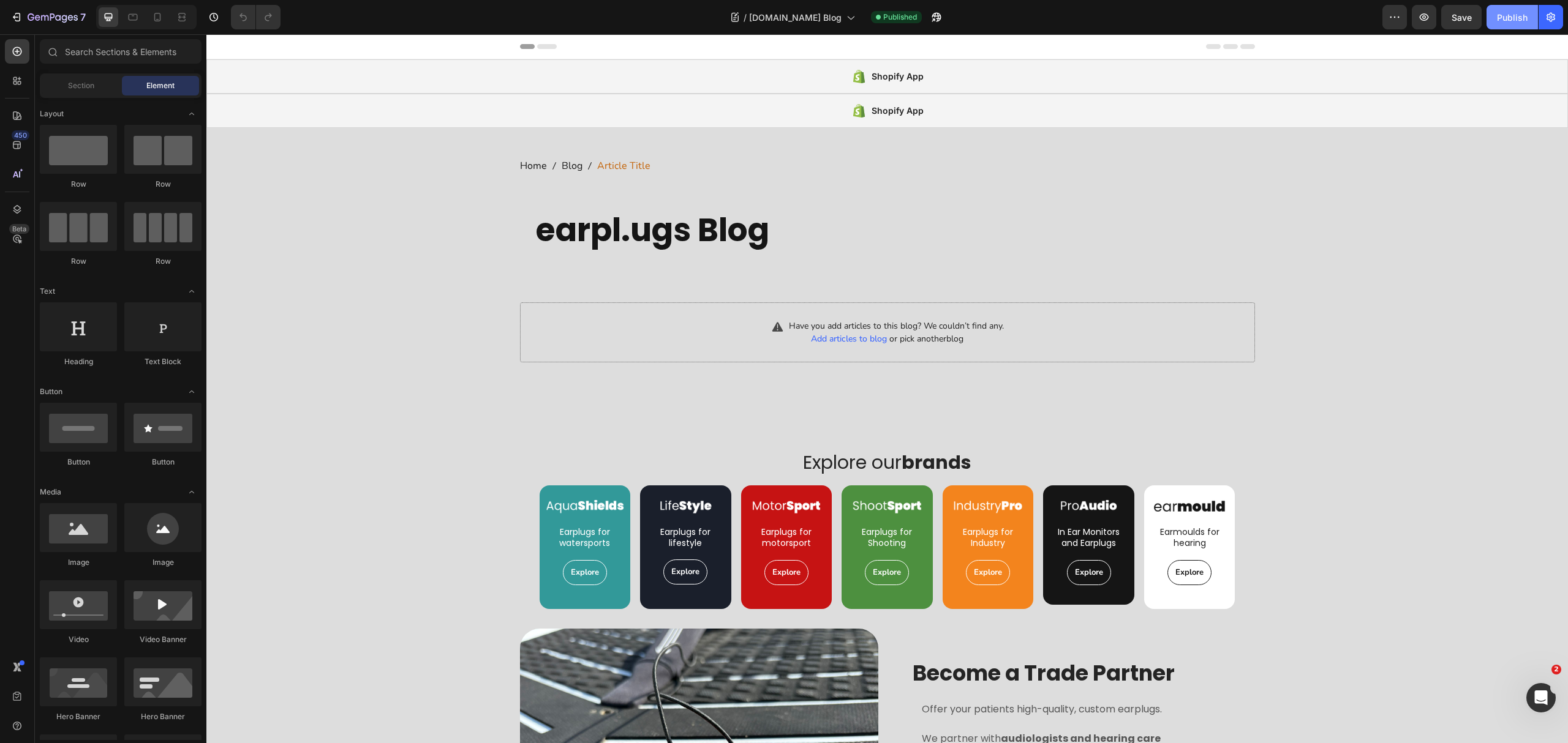
click at [1512, 18] on div "Publish" at bounding box center [1512, 17] width 31 height 13
click at [925, 121] on div "Shopify App" at bounding box center [887, 111] width 1362 height 34
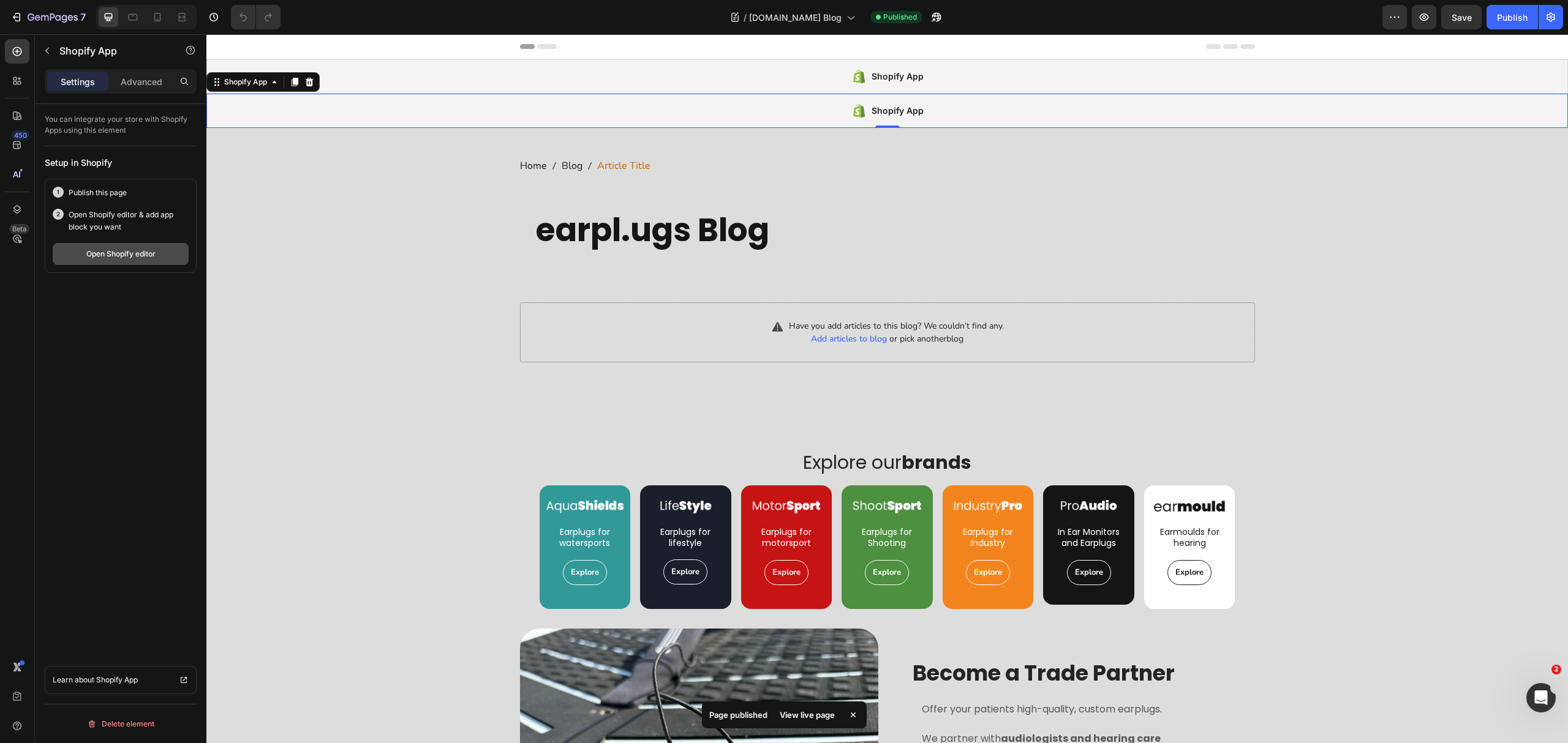
click at [86, 258] on div "Open Shopify editor" at bounding box center [121, 254] width 69 height 11
click at [1510, 15] on div "Publish" at bounding box center [1512, 17] width 31 height 13
click at [135, 261] on button "Open Shopify editor" at bounding box center [121, 254] width 136 height 22
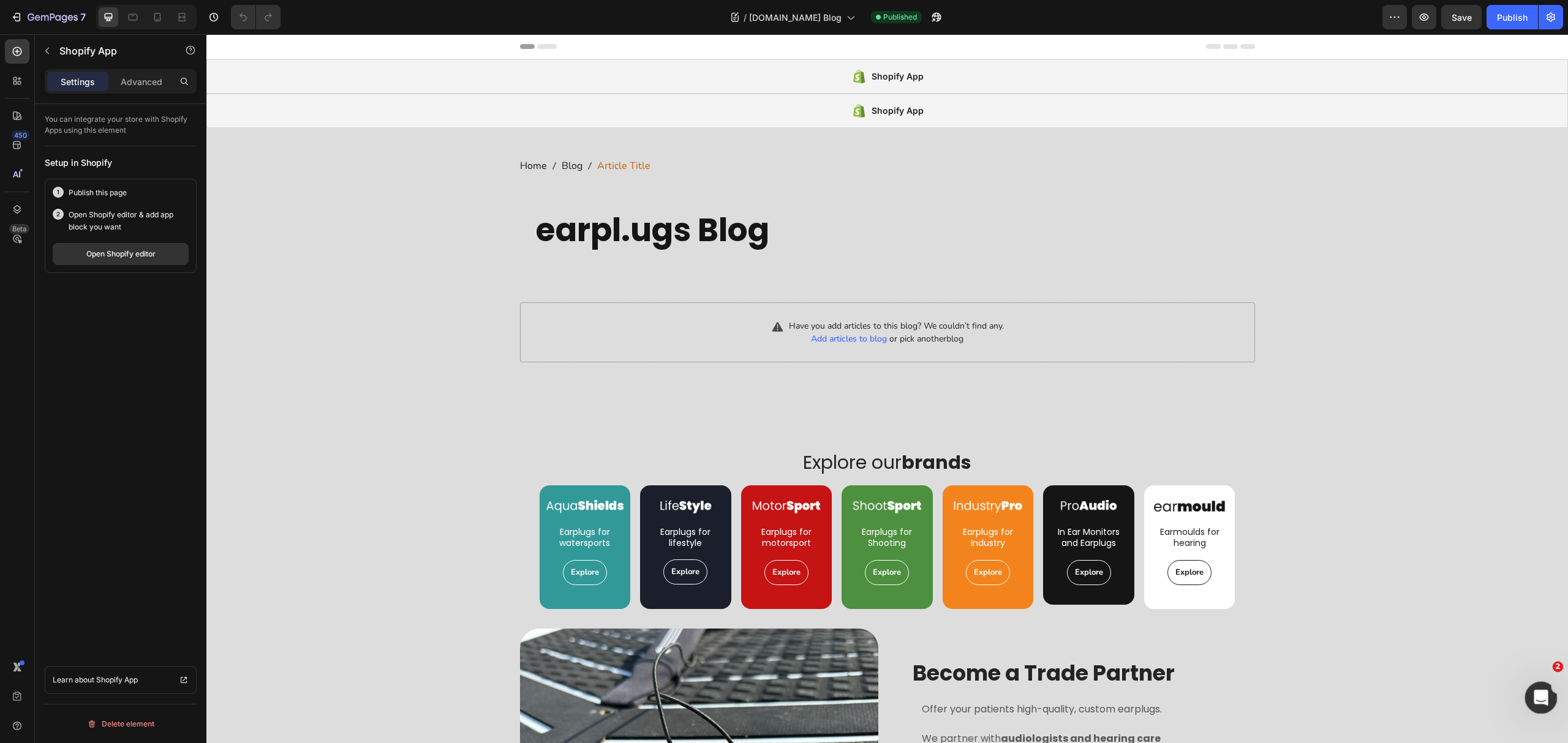
click at [1536, 695] on icon "Open Intercom Messenger" at bounding box center [1539, 696] width 20 height 20
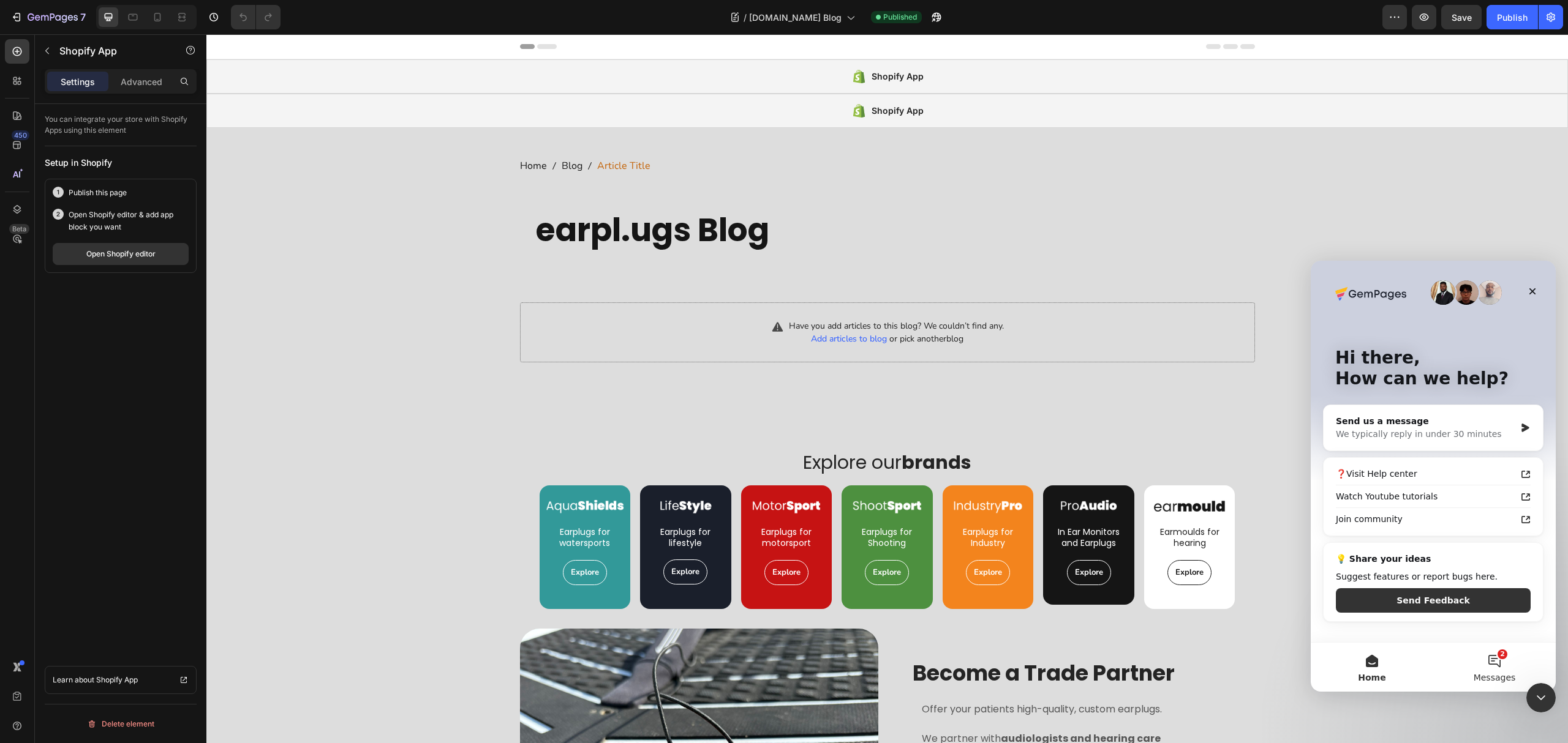
click at [1498, 656] on button "2 Messages" at bounding box center [1494, 667] width 123 height 49
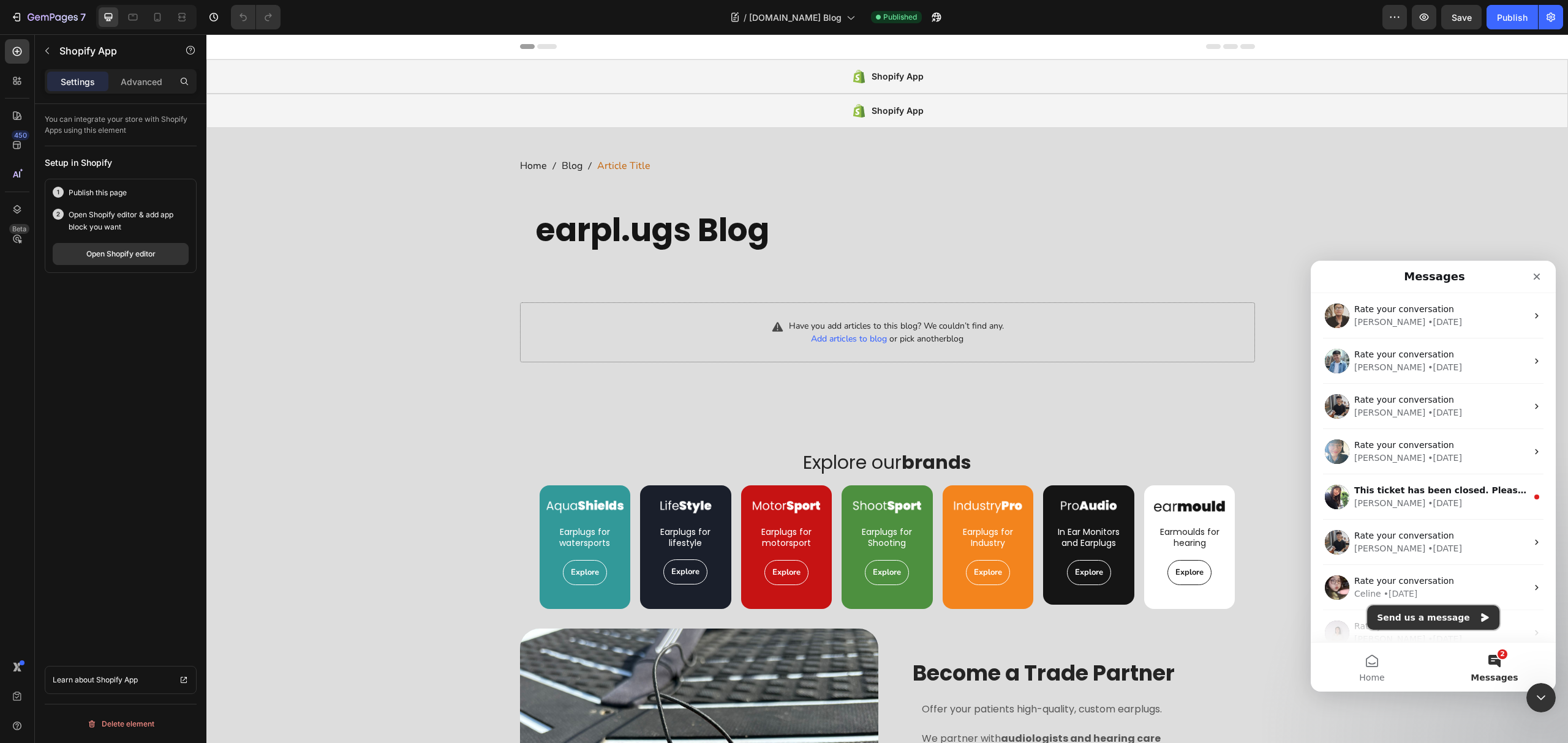
click at [1444, 611] on button "Send us a message" at bounding box center [1433, 617] width 132 height 25
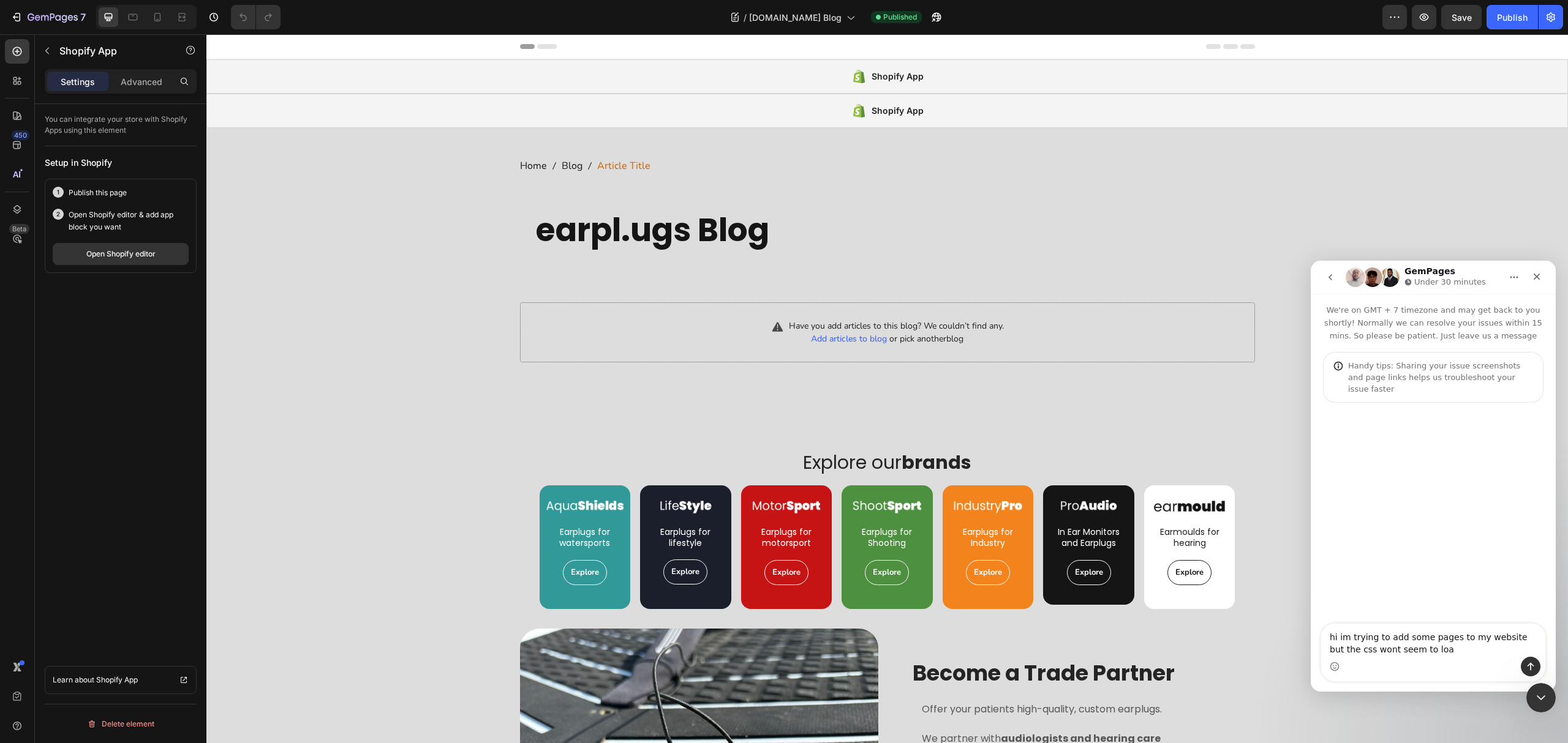
type textarea "hi im trying to add some pages to my website but the css wont seem to load"
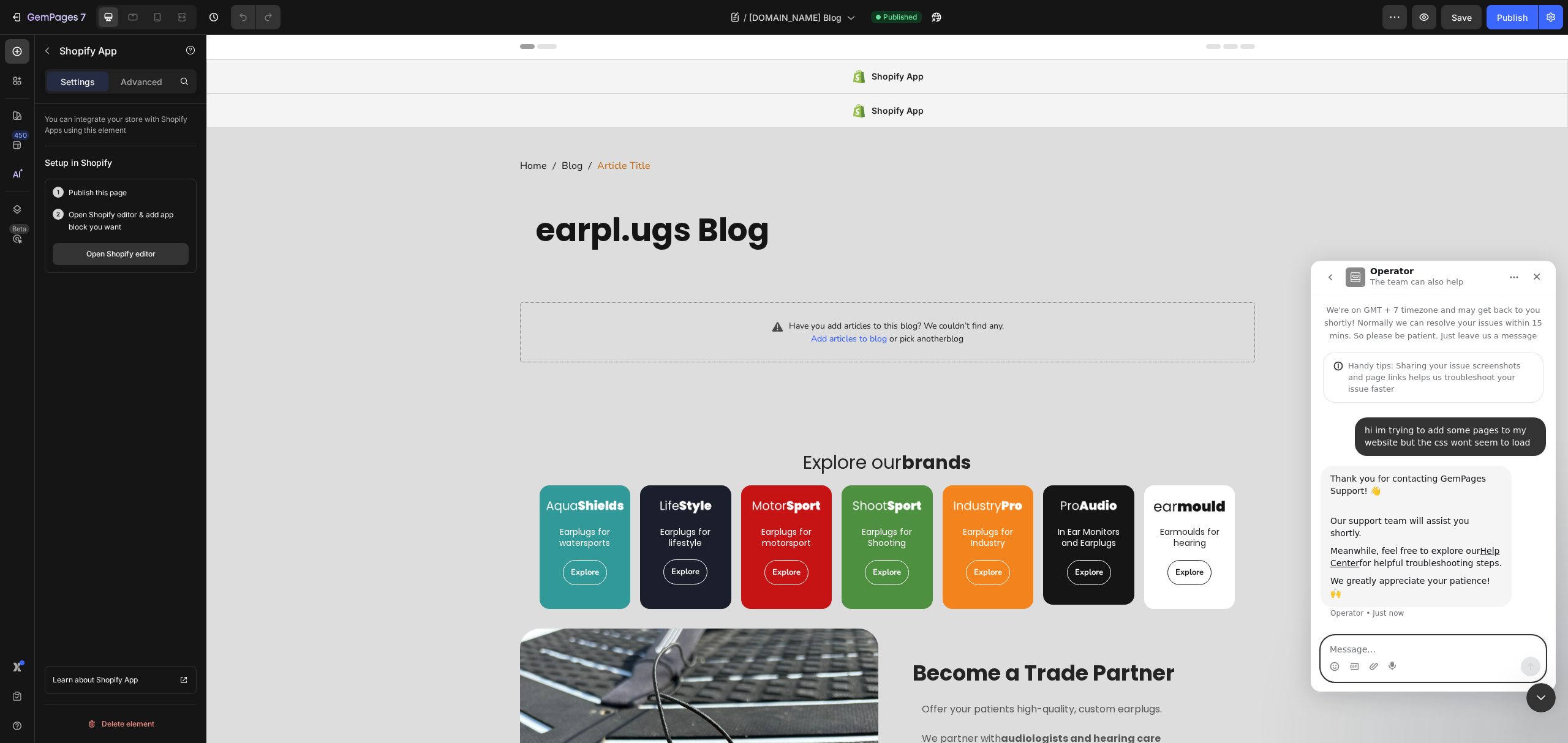
click at [1398, 655] on textarea "Message…" at bounding box center [1433, 646] width 224 height 21
paste textarea "https://earplu.gs/blogs/earplu-gs-blog"
type textarea "https://earplu.gs/blogs/earplu-gs-blog"
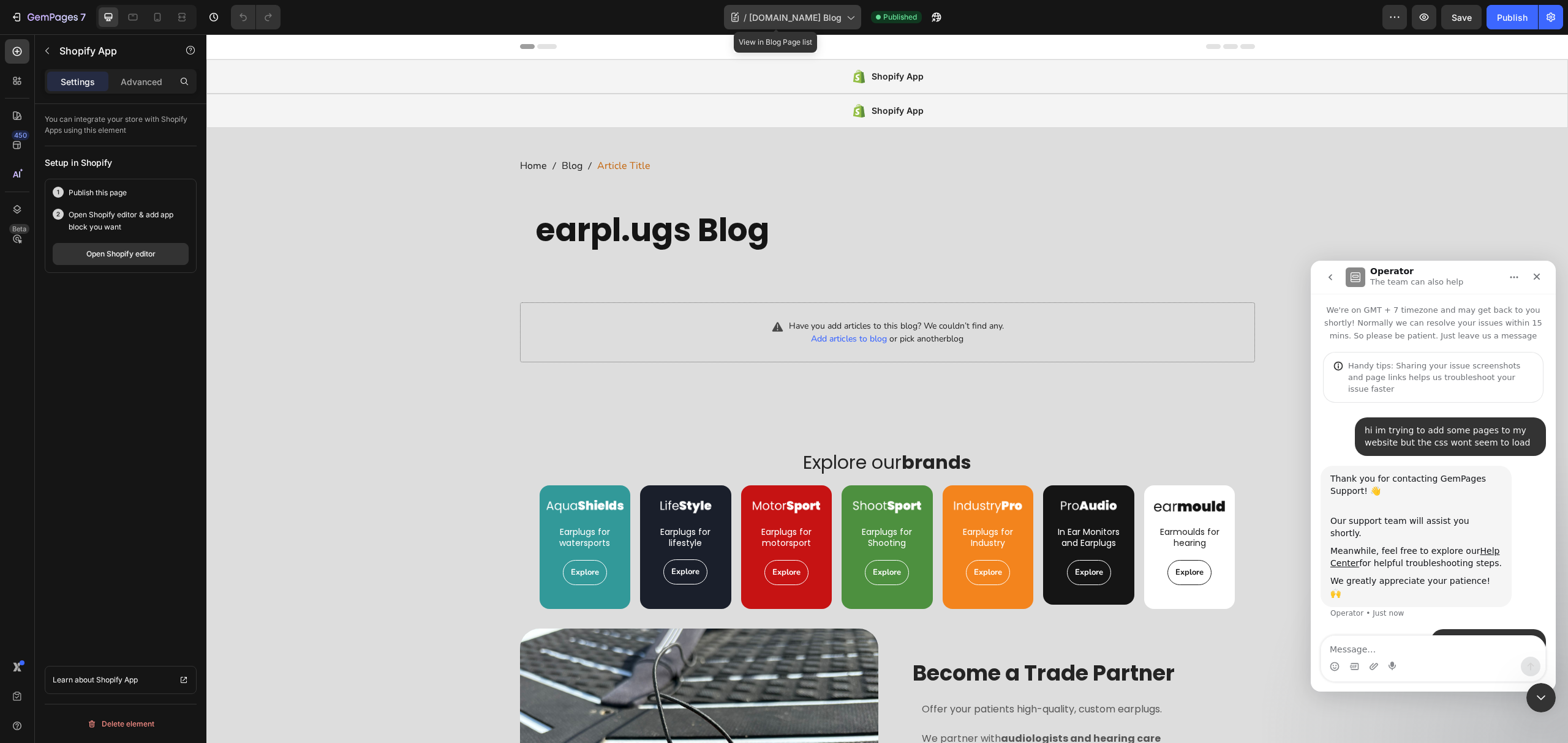
click at [784, 19] on span "[DOMAIN_NAME] Blog" at bounding box center [796, 17] width 92 height 13
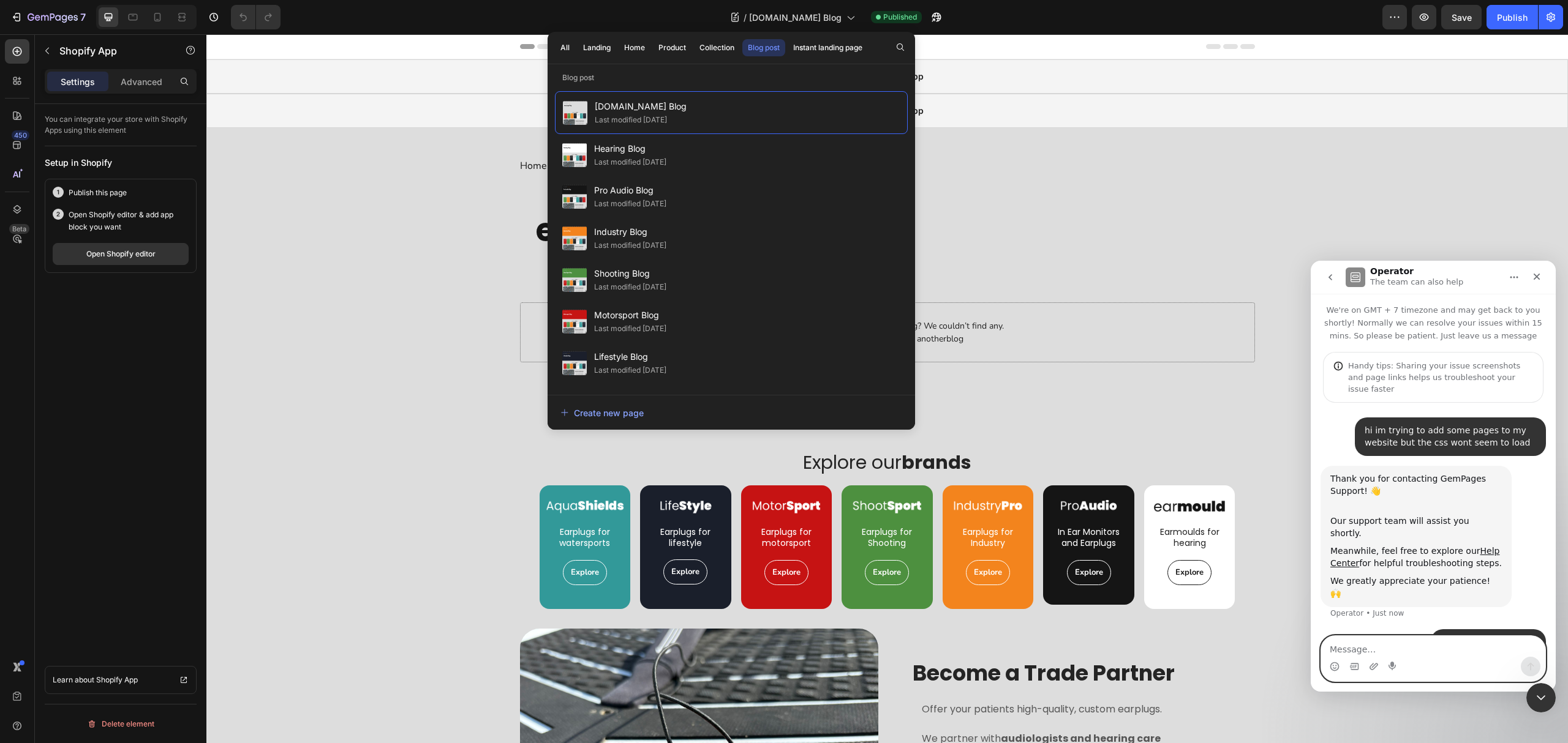
click at [1426, 652] on textarea "Message…" at bounding box center [1433, 646] width 224 height 21
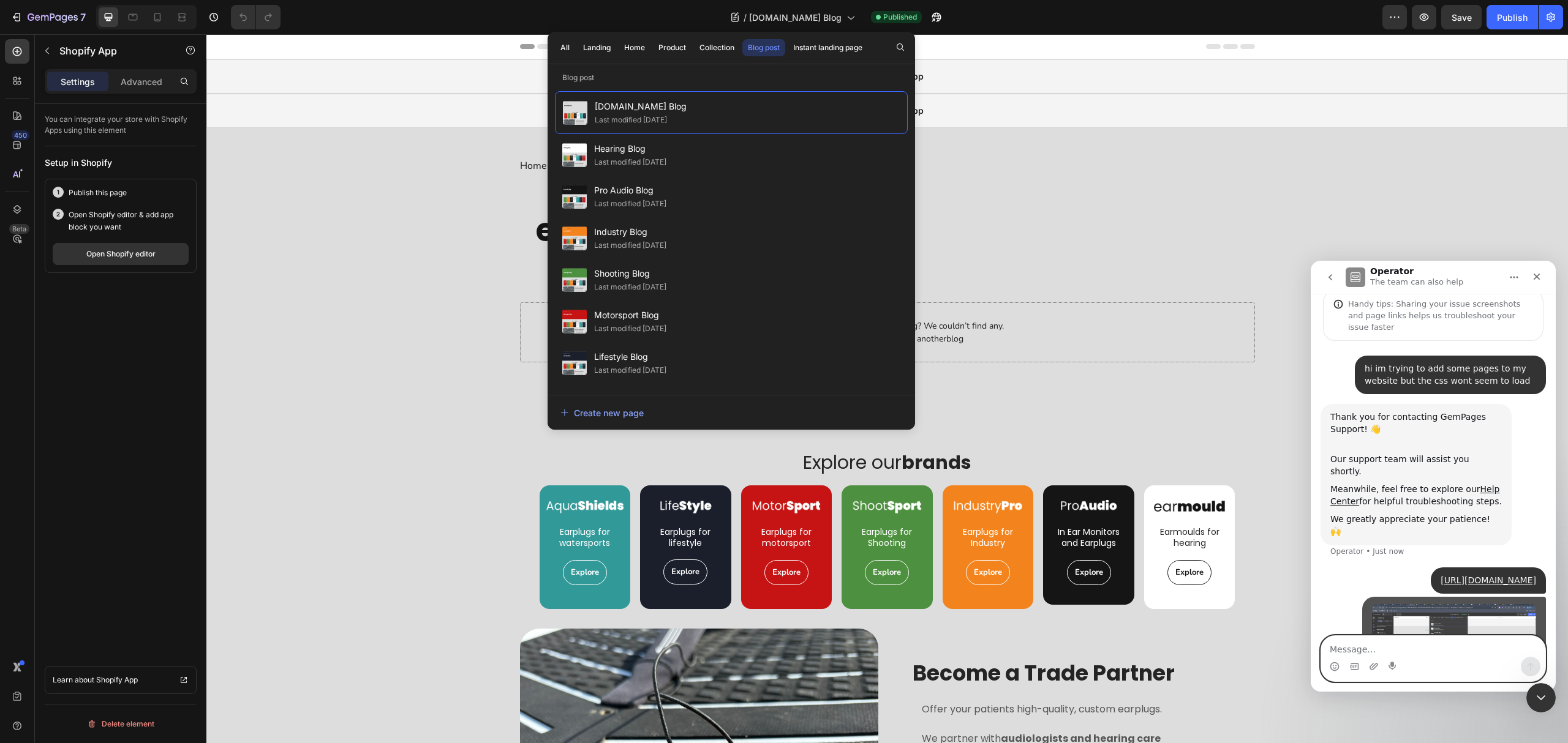
scroll to position [99, 0]
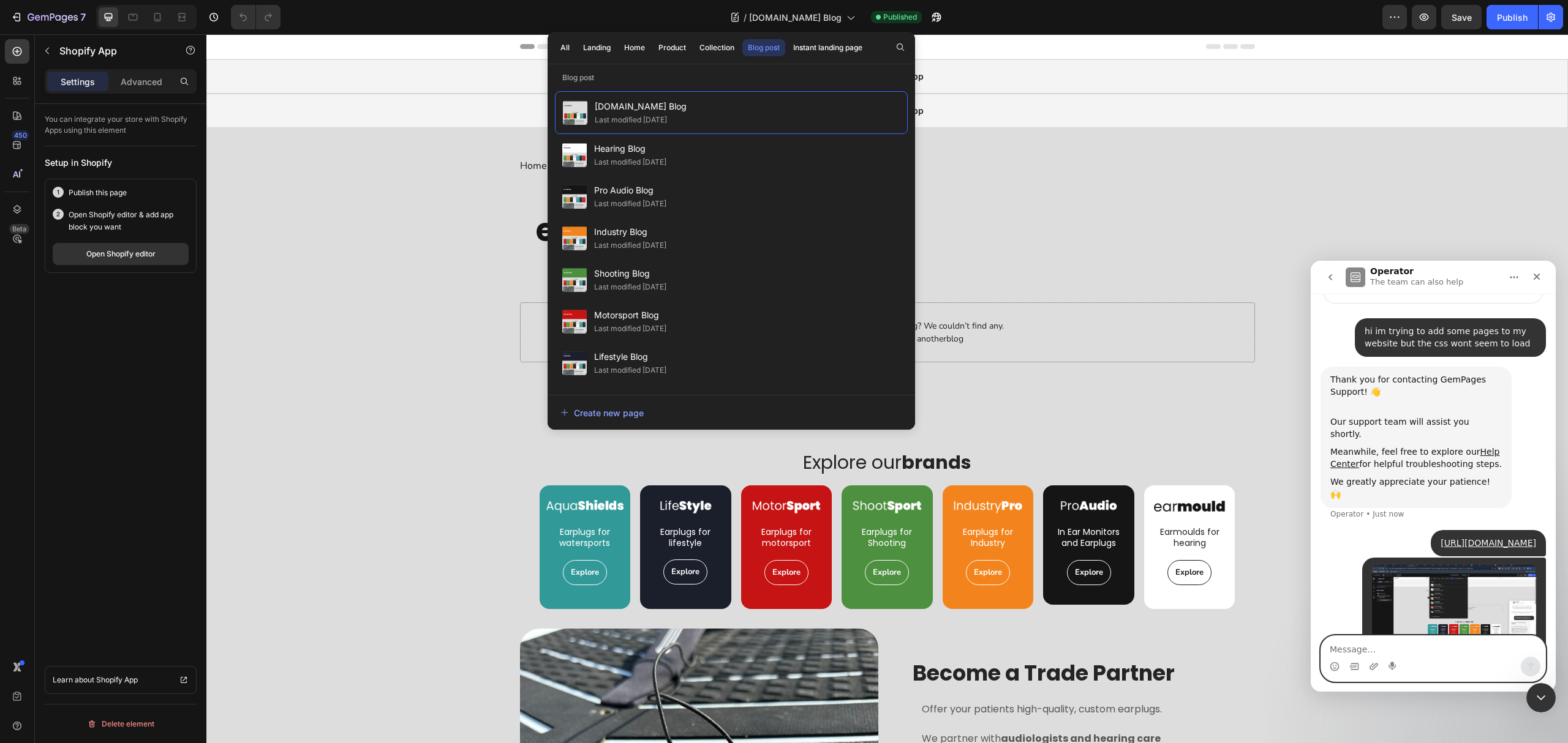
click at [1473, 649] on textarea "Message…" at bounding box center [1433, 646] width 224 height 21
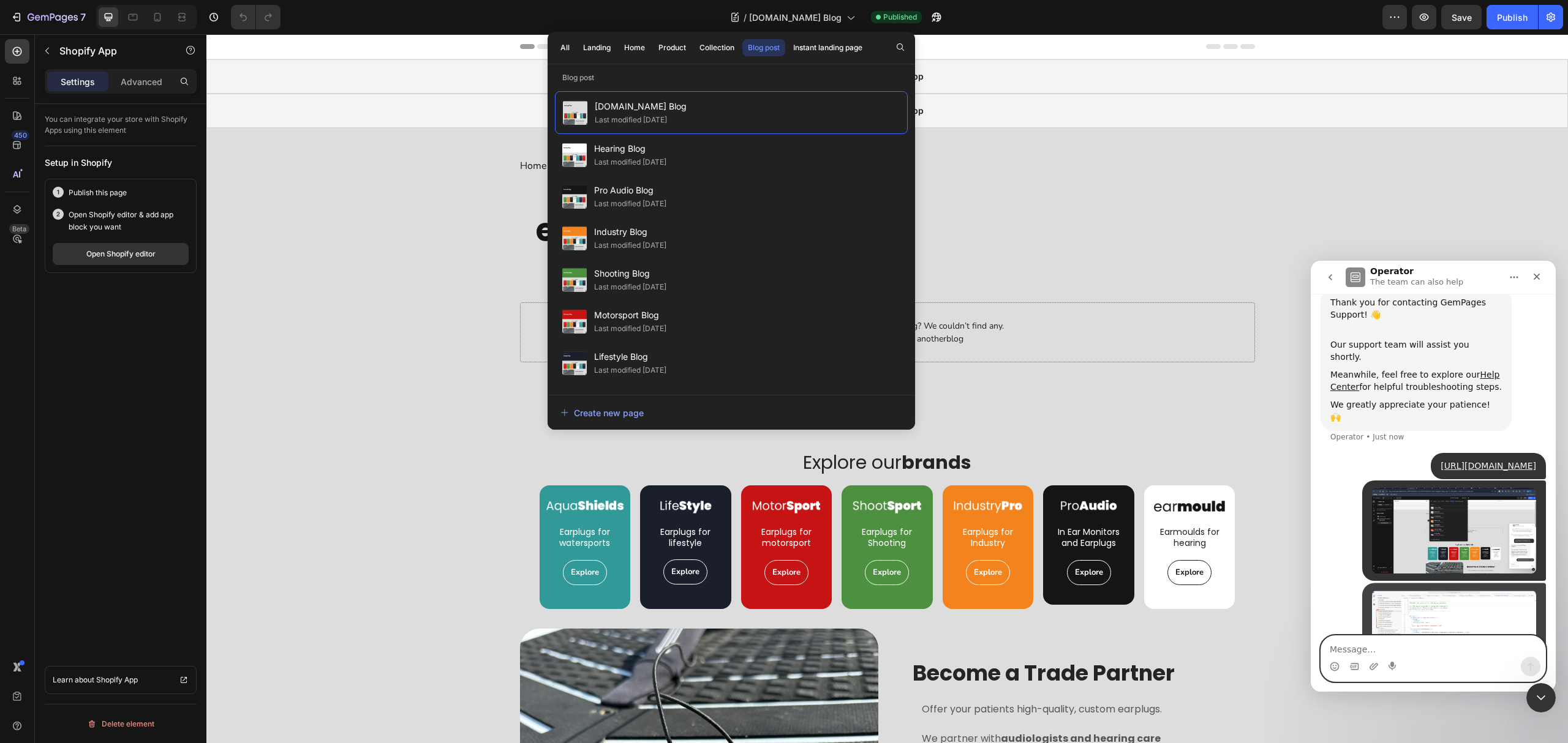
scroll to position [194, 0]
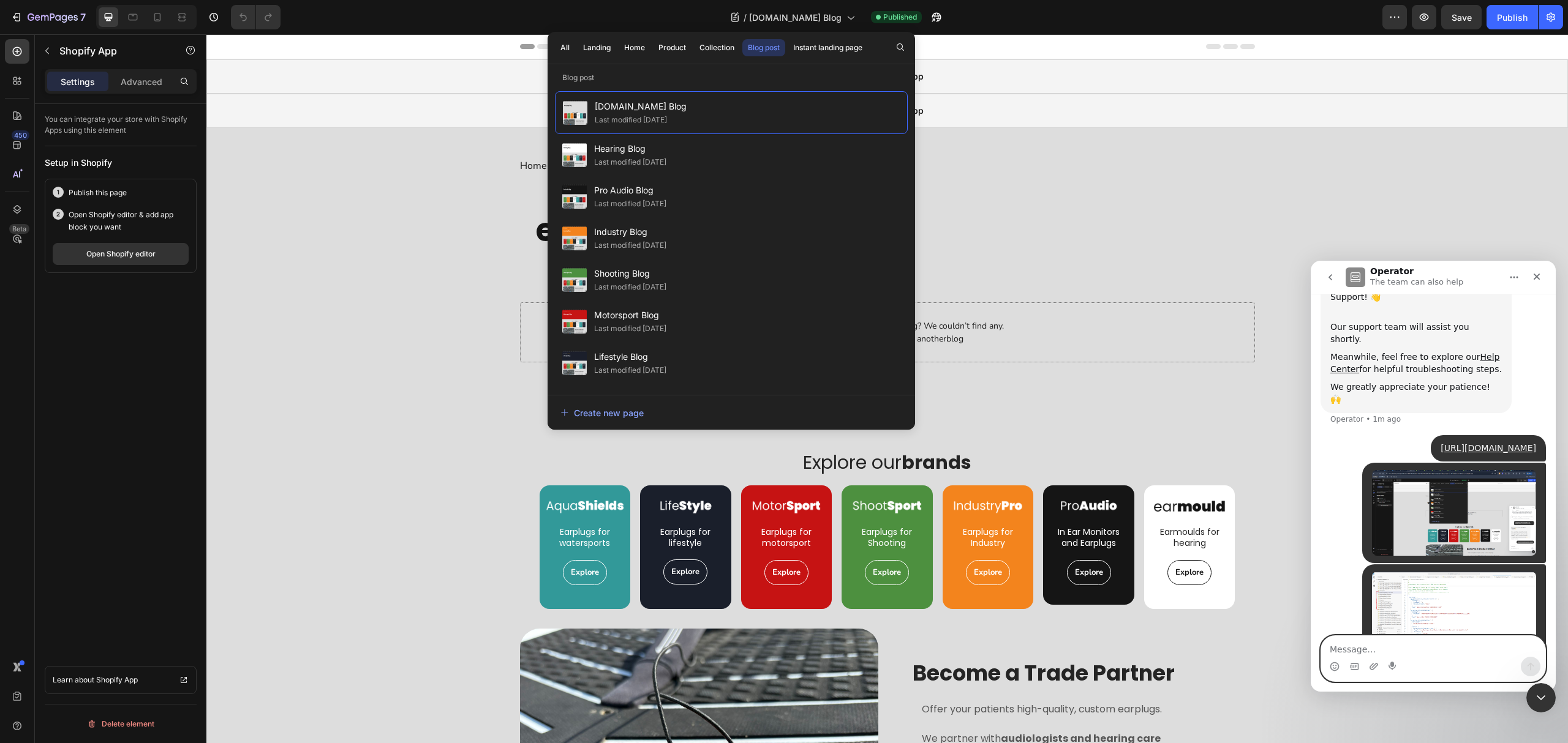
click at [1414, 644] on textarea "Message…" at bounding box center [1433, 646] width 224 height 21
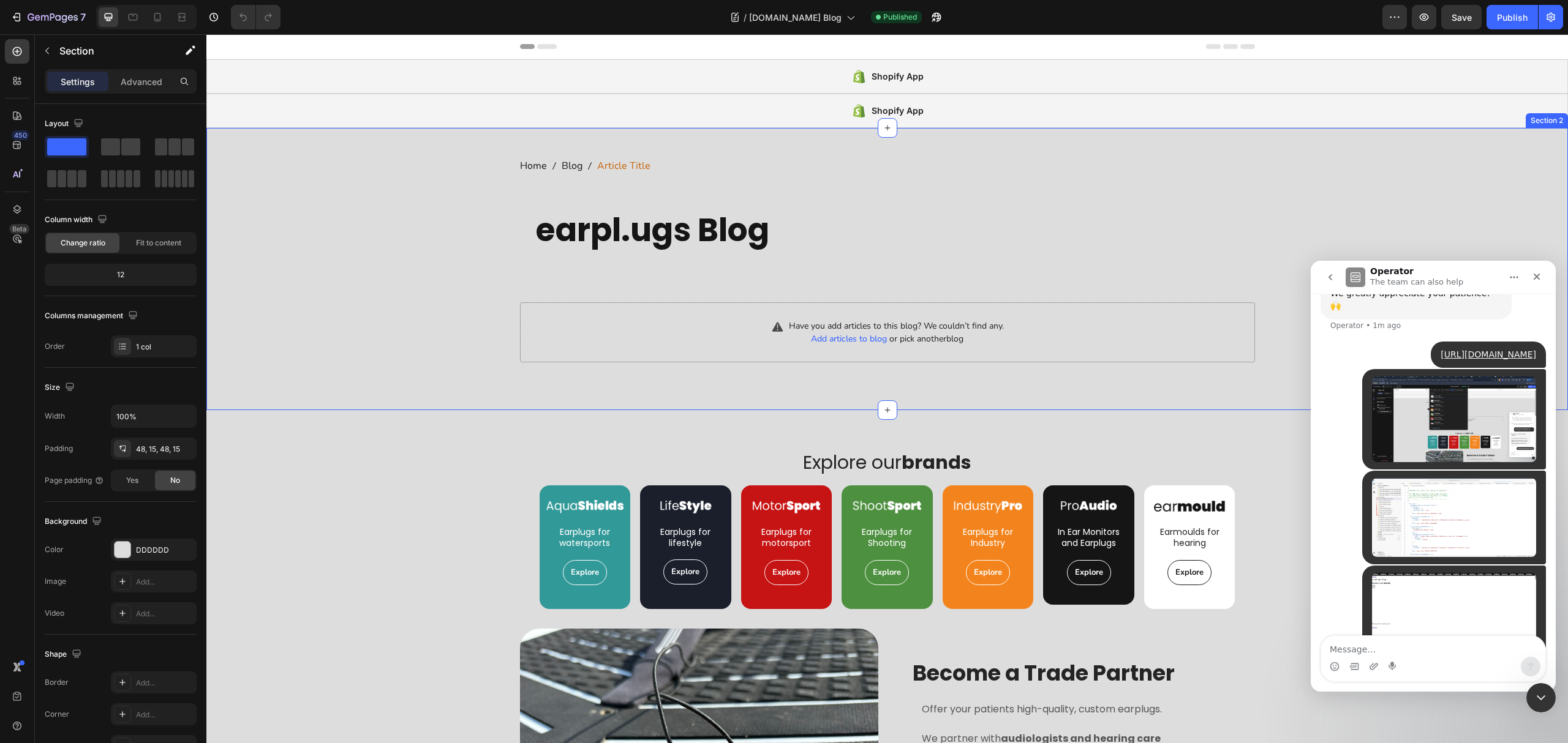
click at [424, 209] on div "Home Blog Article Title Breadcrumb Row earpl.ugs Blog Heading Text block Row Ro…" at bounding box center [887, 269] width 1343 height 223
click at [42, 18] on icon "button" at bounding box center [52, 18] width 50 height 10
